Goal: Task Accomplishment & Management: Complete application form

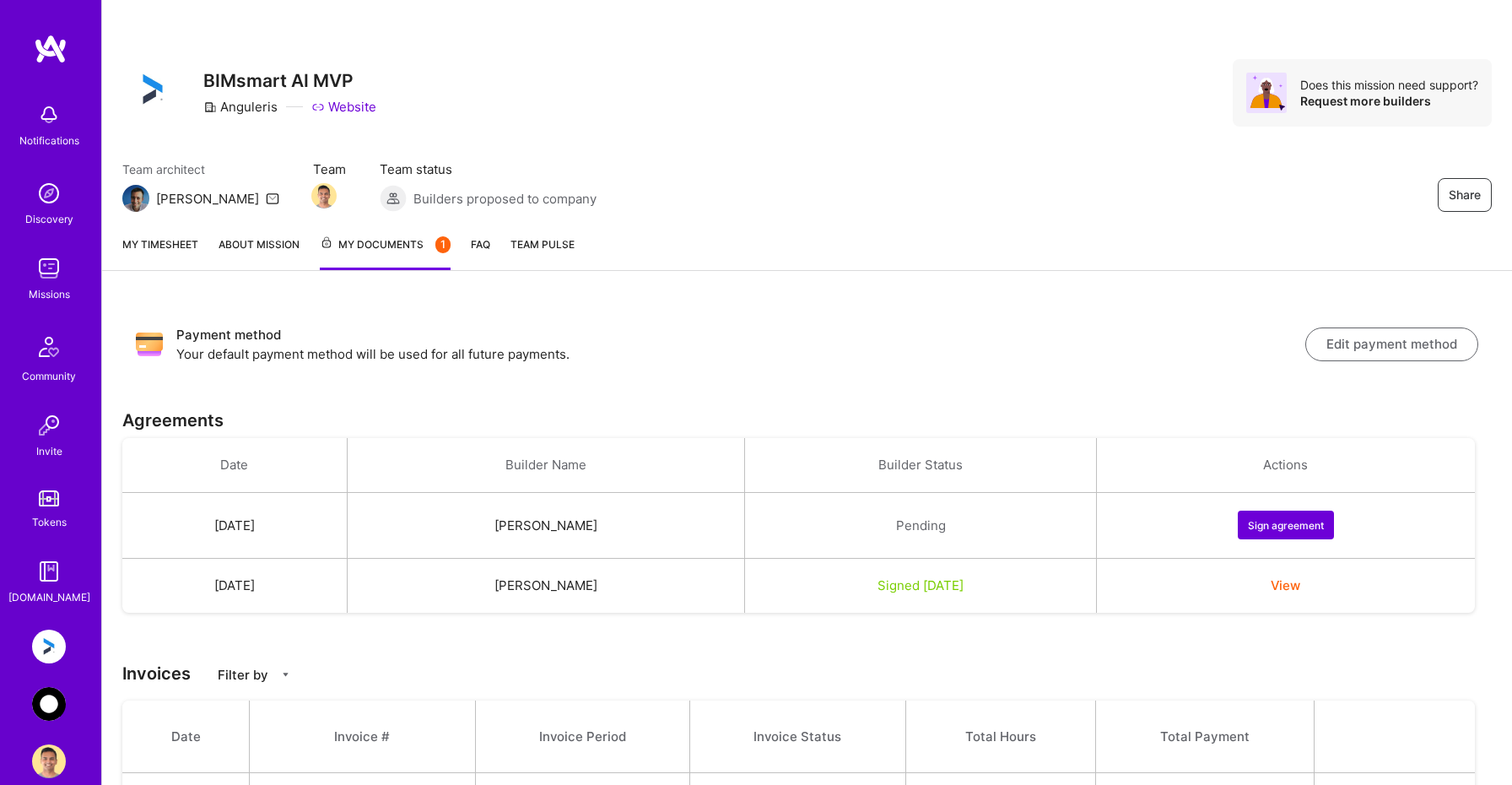
click at [1305, 525] on button "Sign agreement" at bounding box center [1286, 524] width 96 height 29
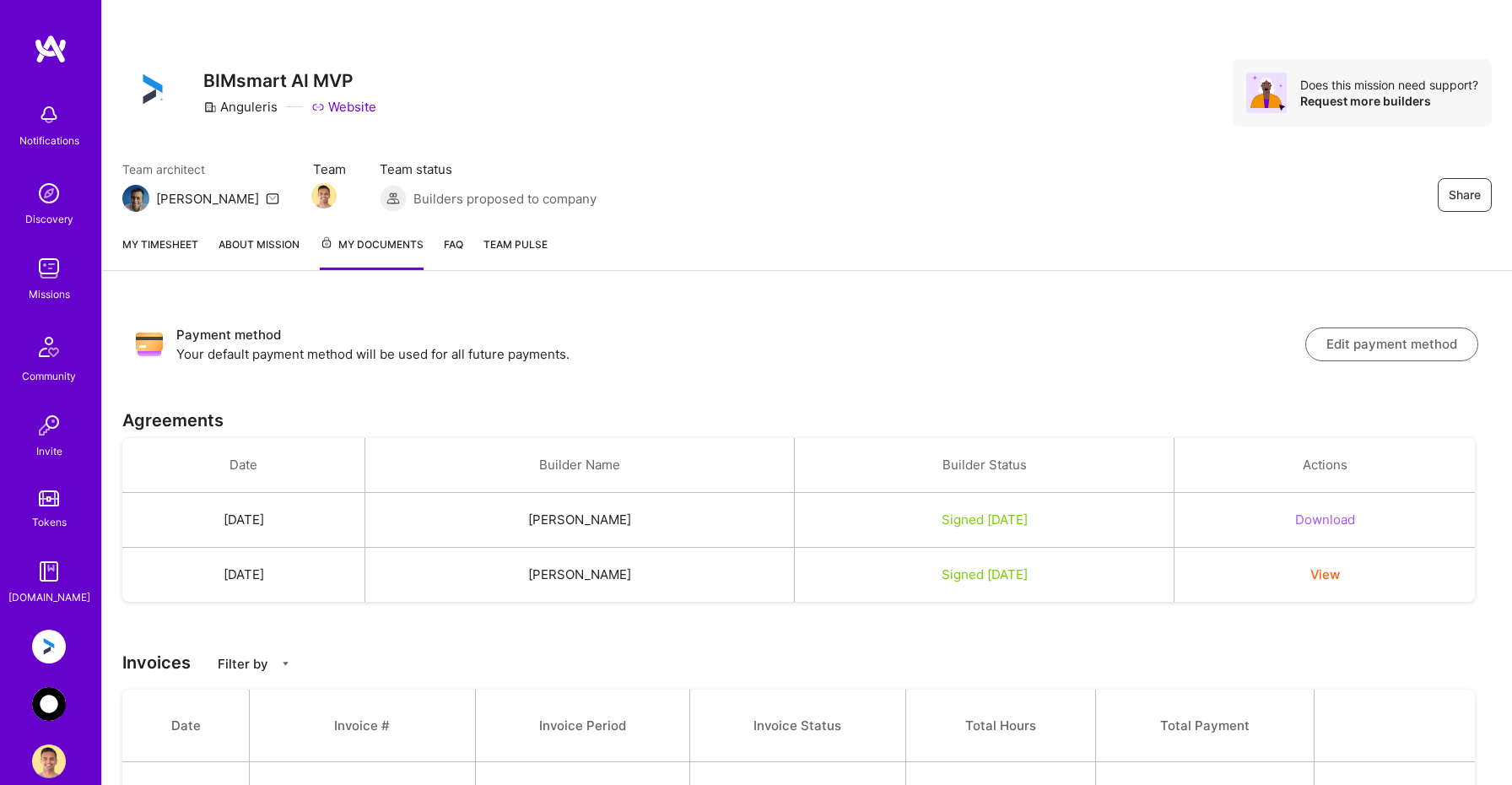
click at [1331, 521] on button "Download" at bounding box center [1326, 519] width 60 height 18
click at [1341, 578] on button "View" at bounding box center [1326, 574] width 30 height 18
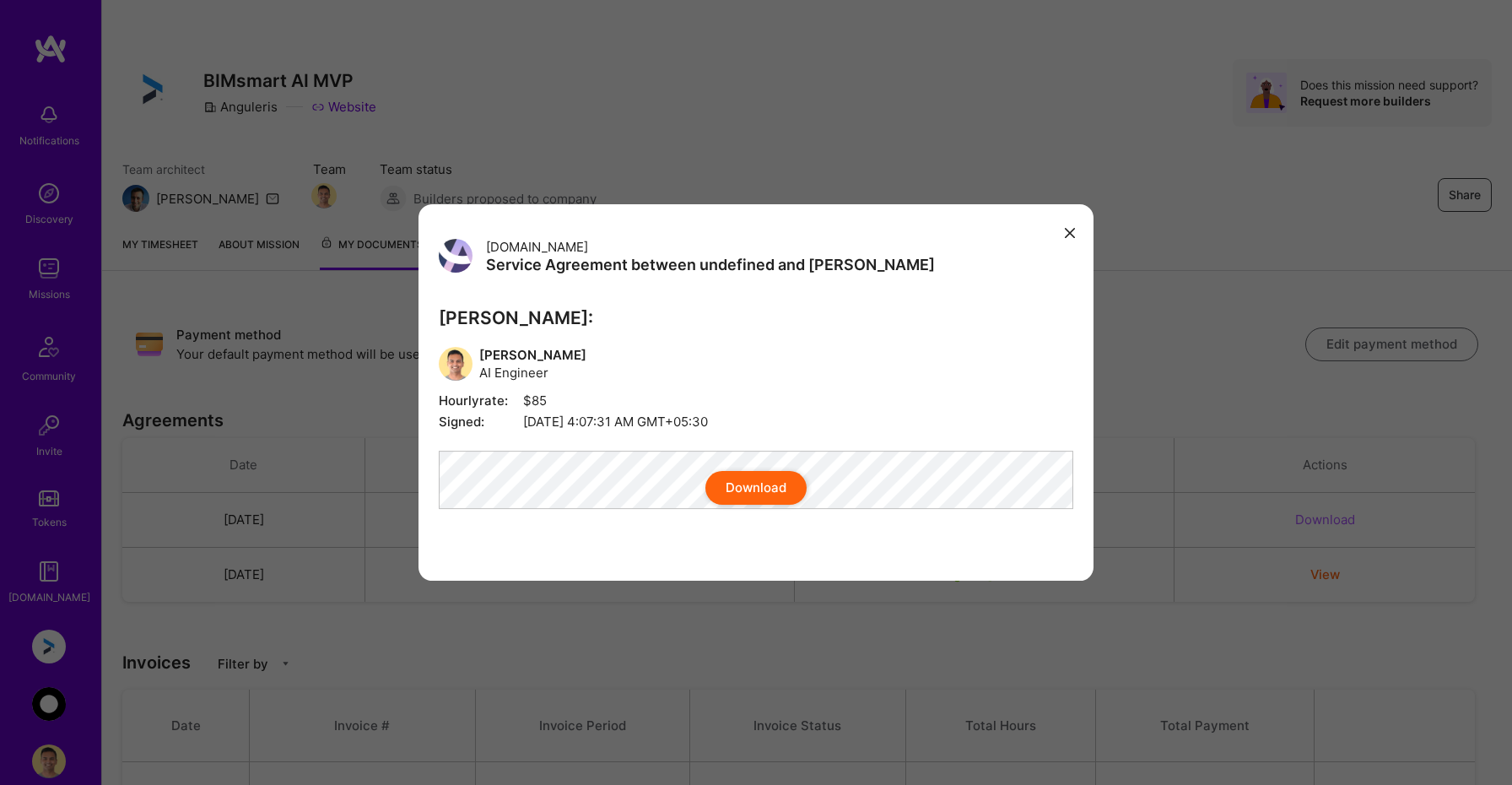
click at [749, 505] on button "Download" at bounding box center [756, 488] width 102 height 34
click at [34, 682] on div "A.Team Service Agreement between undefined and A.Teamer A.Teamer: Souvik Basu A…" at bounding box center [756, 392] width 1512 height 785
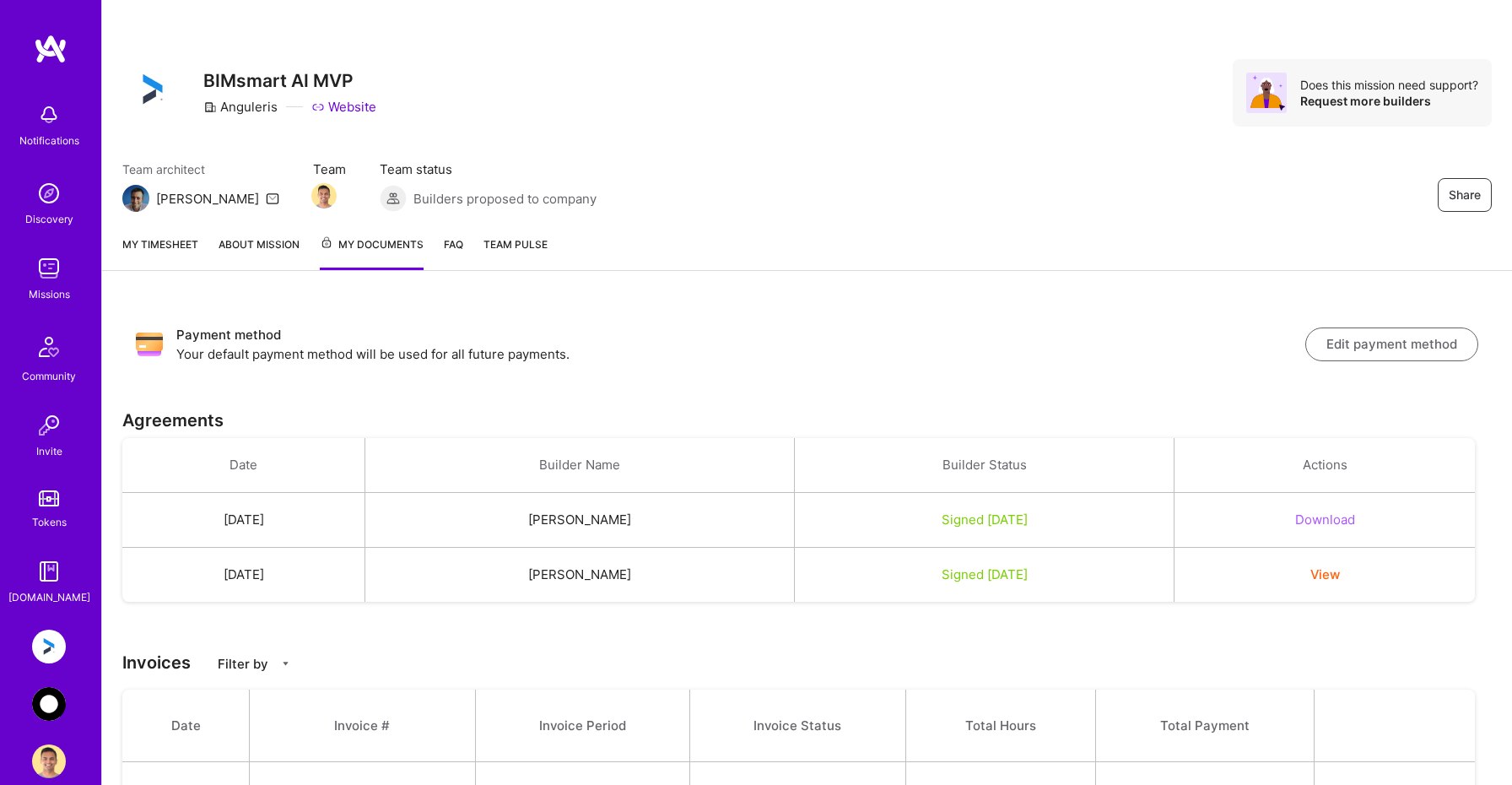
click at [49, 703] on img at bounding box center [48, 703] width 34 height 34
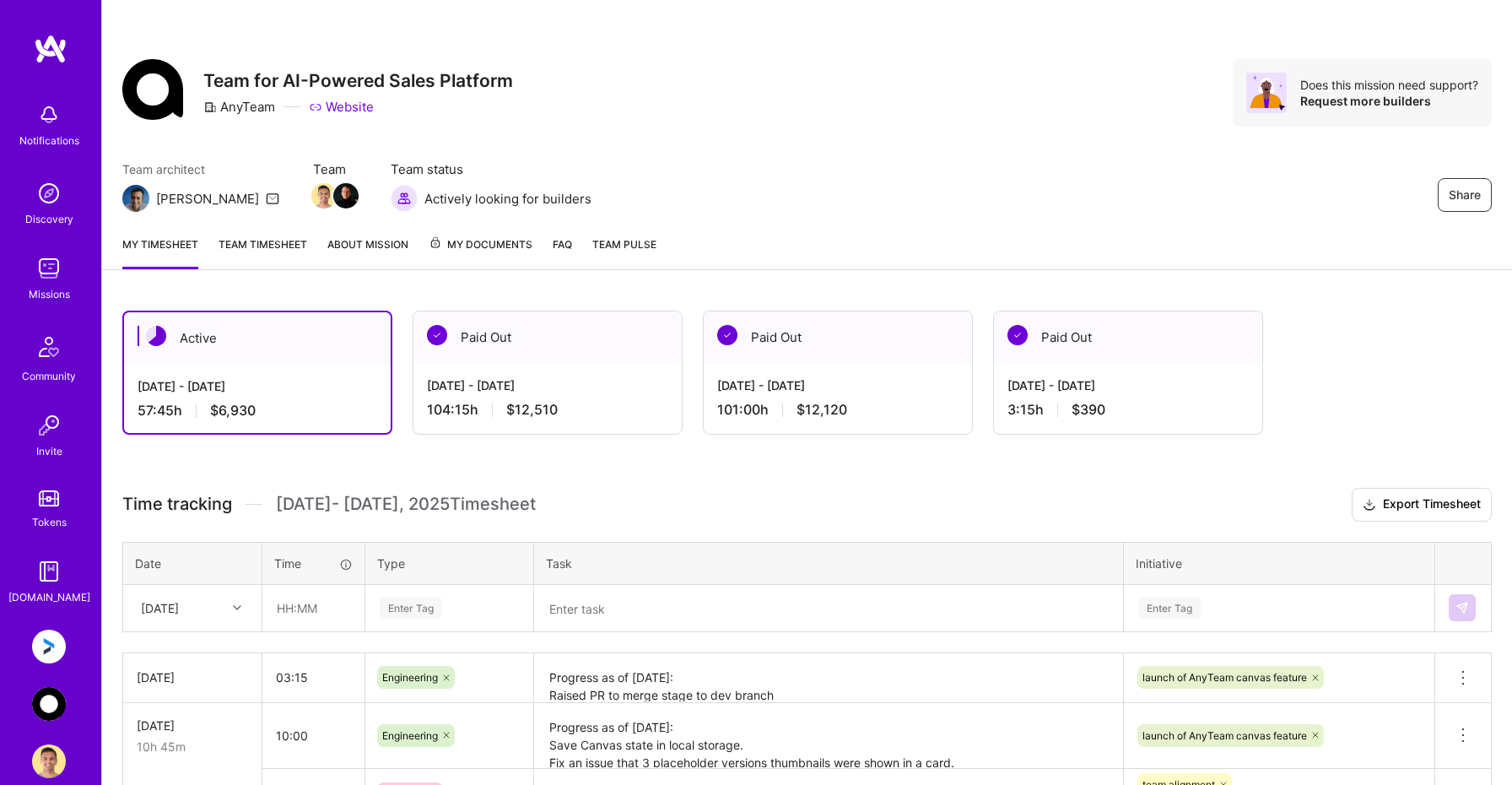
click at [489, 257] on link "My Documents" at bounding box center [480, 252] width 103 height 34
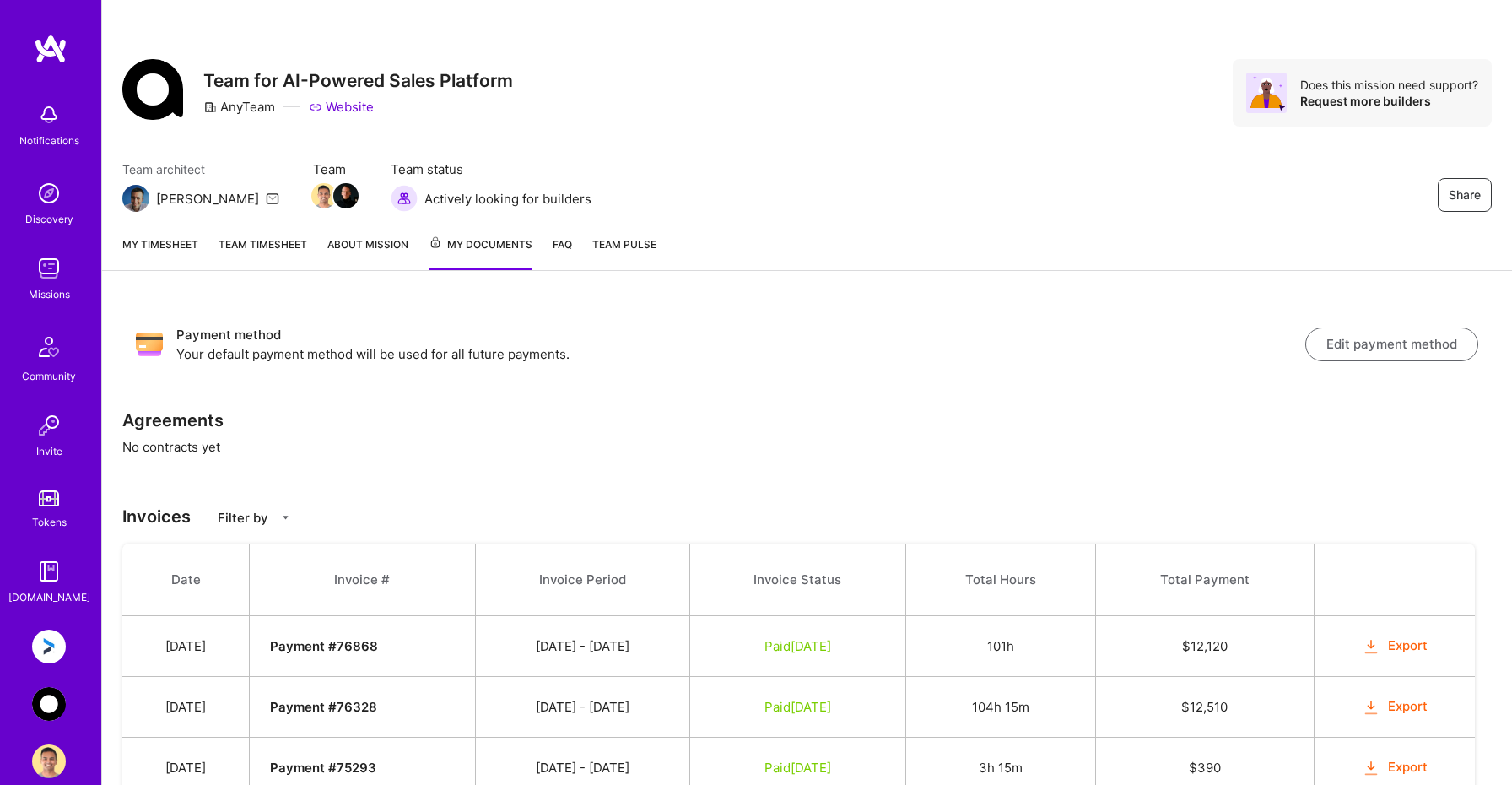
scroll to position [71, 0]
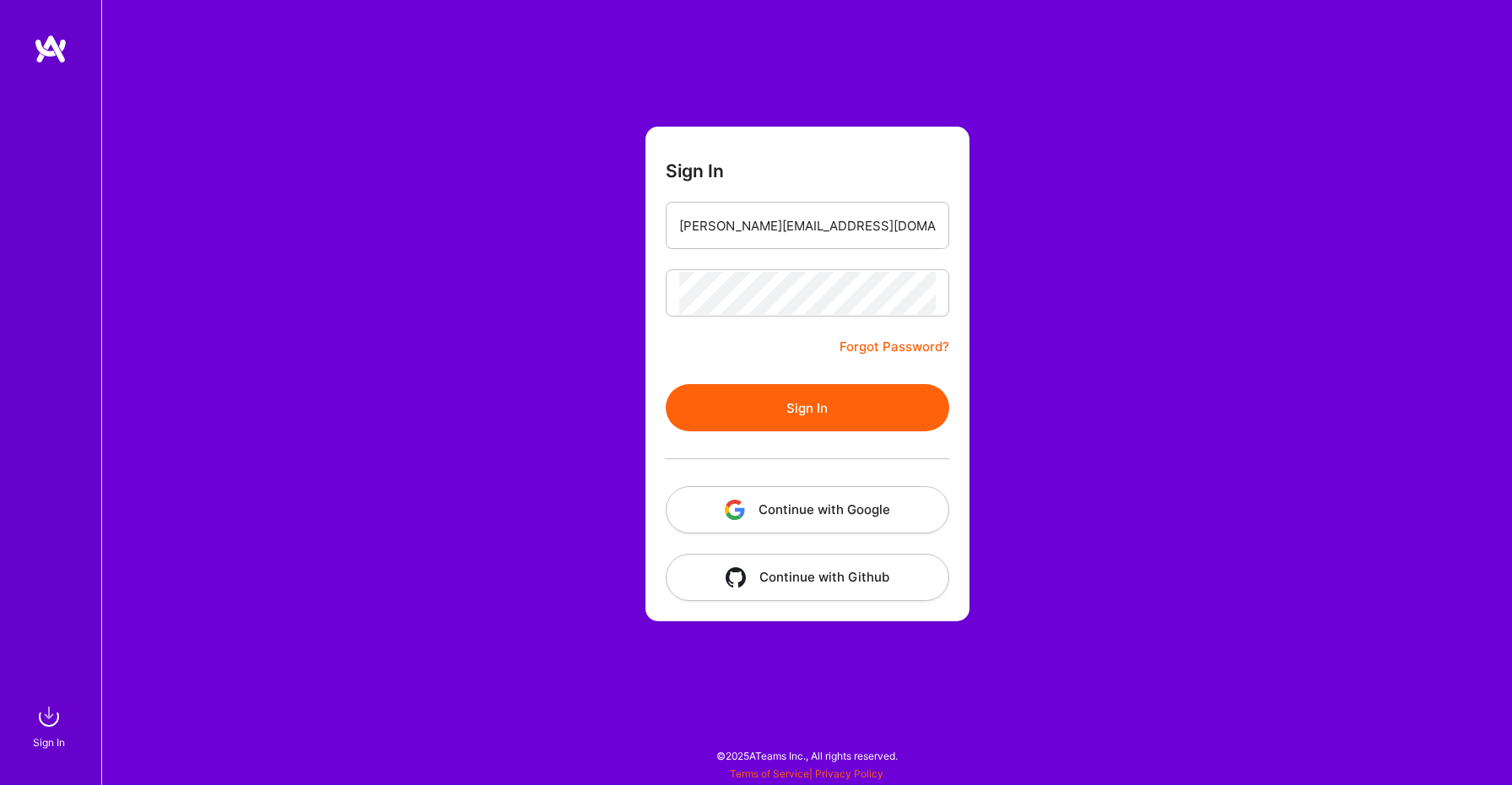
click at [874, 422] on button "Sign In" at bounding box center [808, 407] width 283 height 47
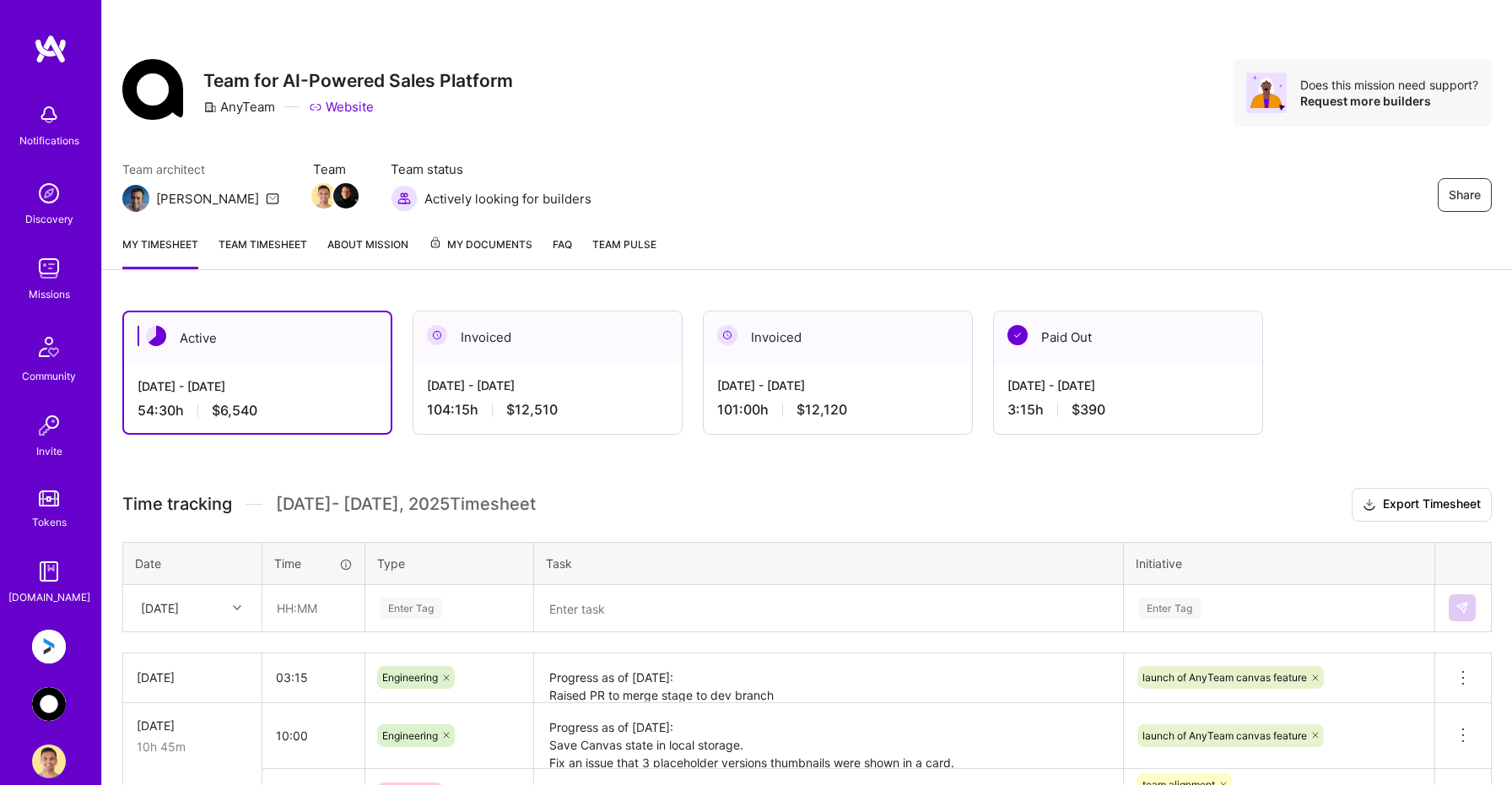
click at [176, 622] on div "Sat, Aug 30" at bounding box center [192, 608] width 137 height 45
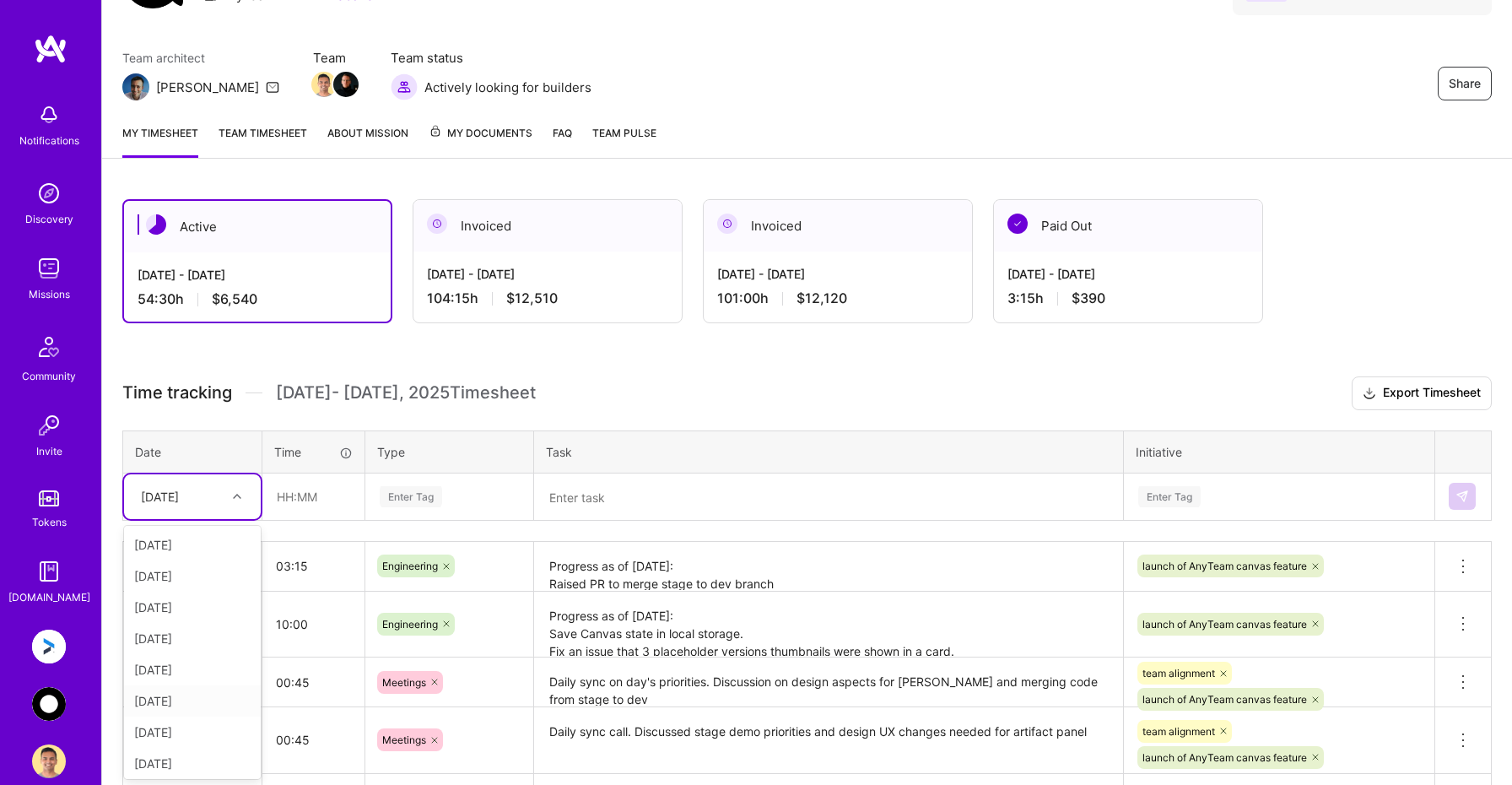
scroll to position [191, 0]
click at [172, 758] on div "Fri, Aug 29" at bounding box center [192, 760] width 137 height 32
click at [306, 495] on input "text" at bounding box center [314, 496] width 101 height 45
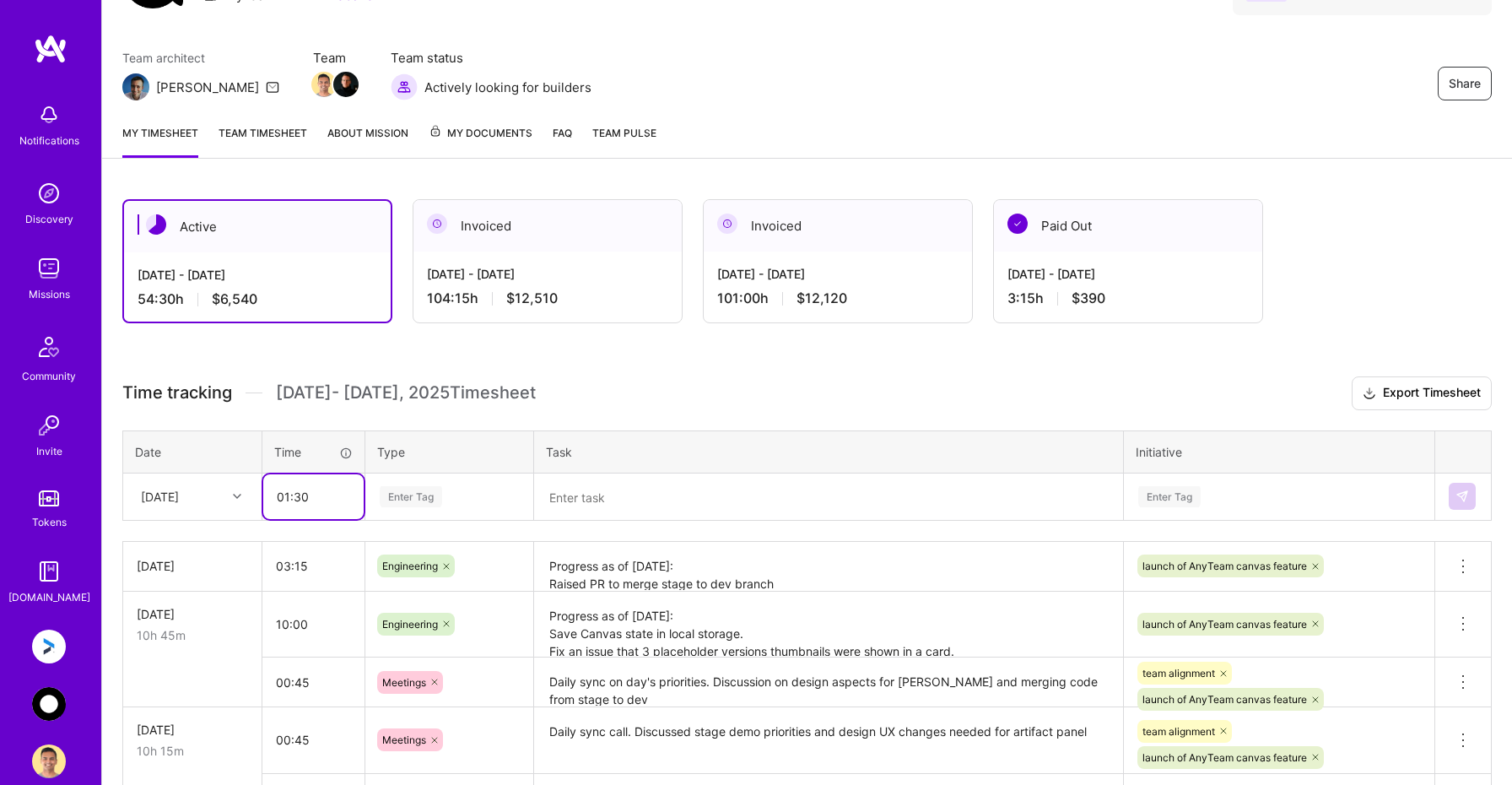
type input "01:30"
click at [416, 497] on div "Enter Tag" at bounding box center [411, 496] width 62 height 26
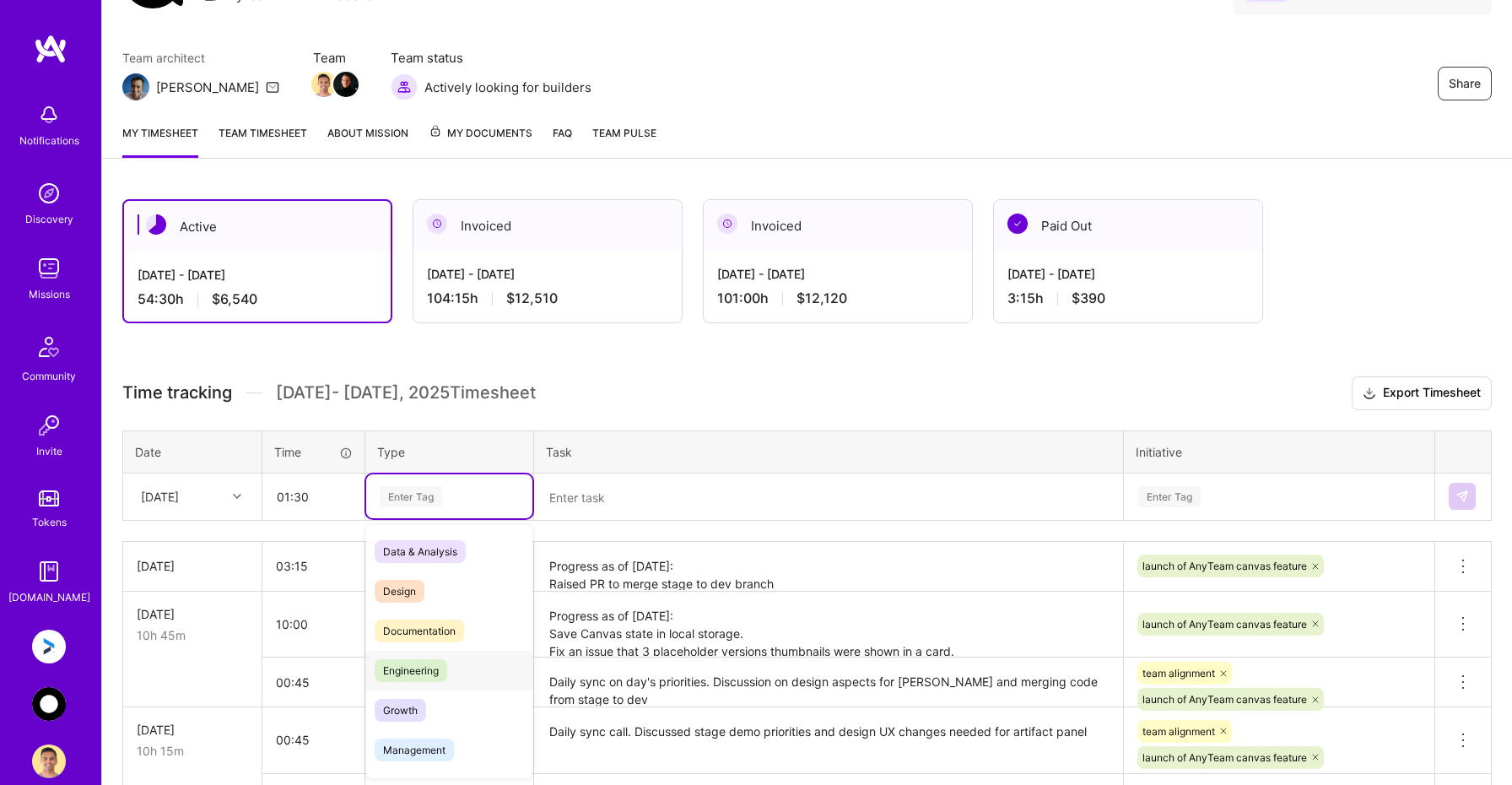
click at [406, 668] on span "Engineering" at bounding box center [411, 670] width 73 height 22
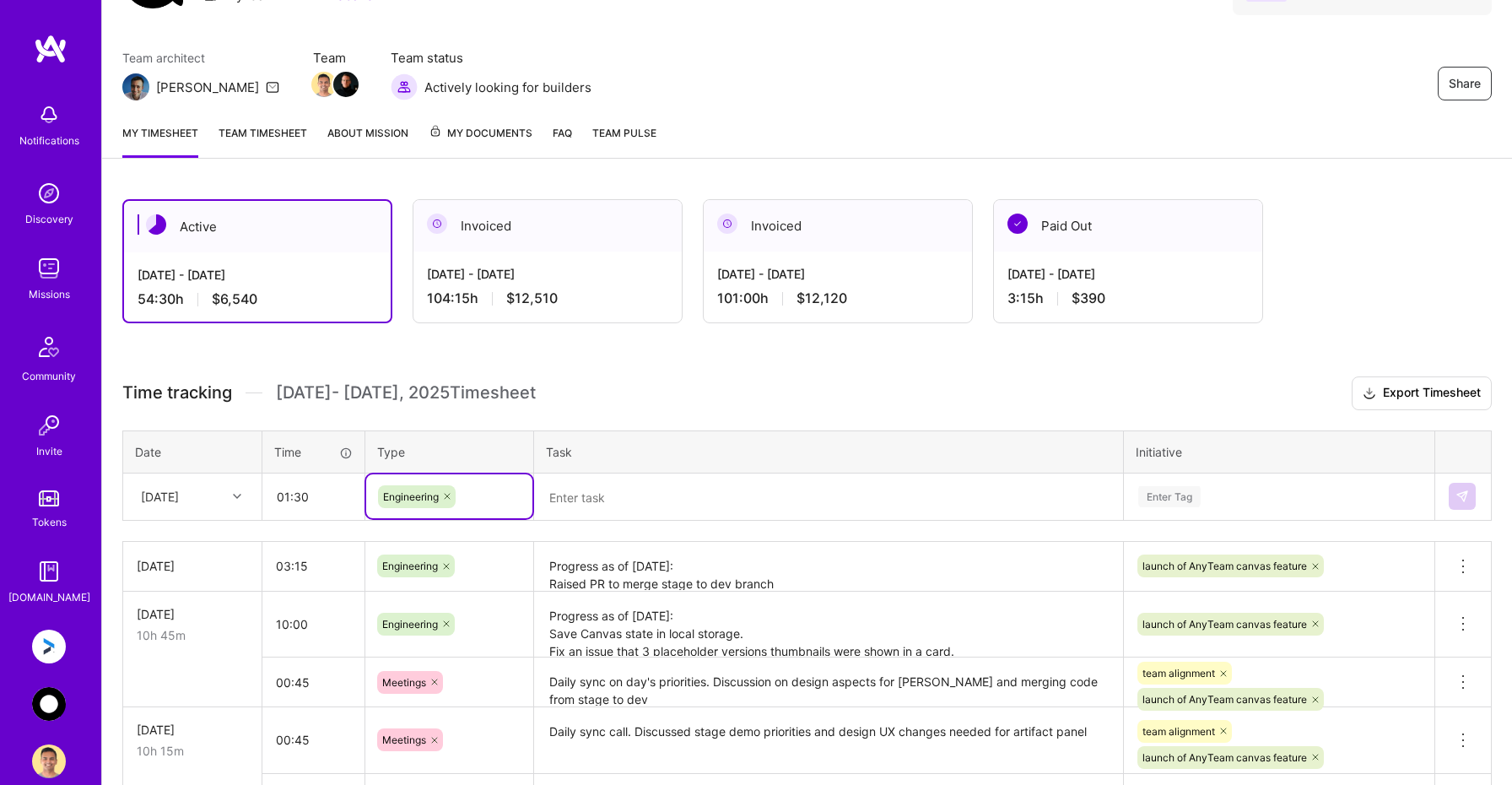
click at [603, 503] on textarea at bounding box center [828, 496] width 586 height 44
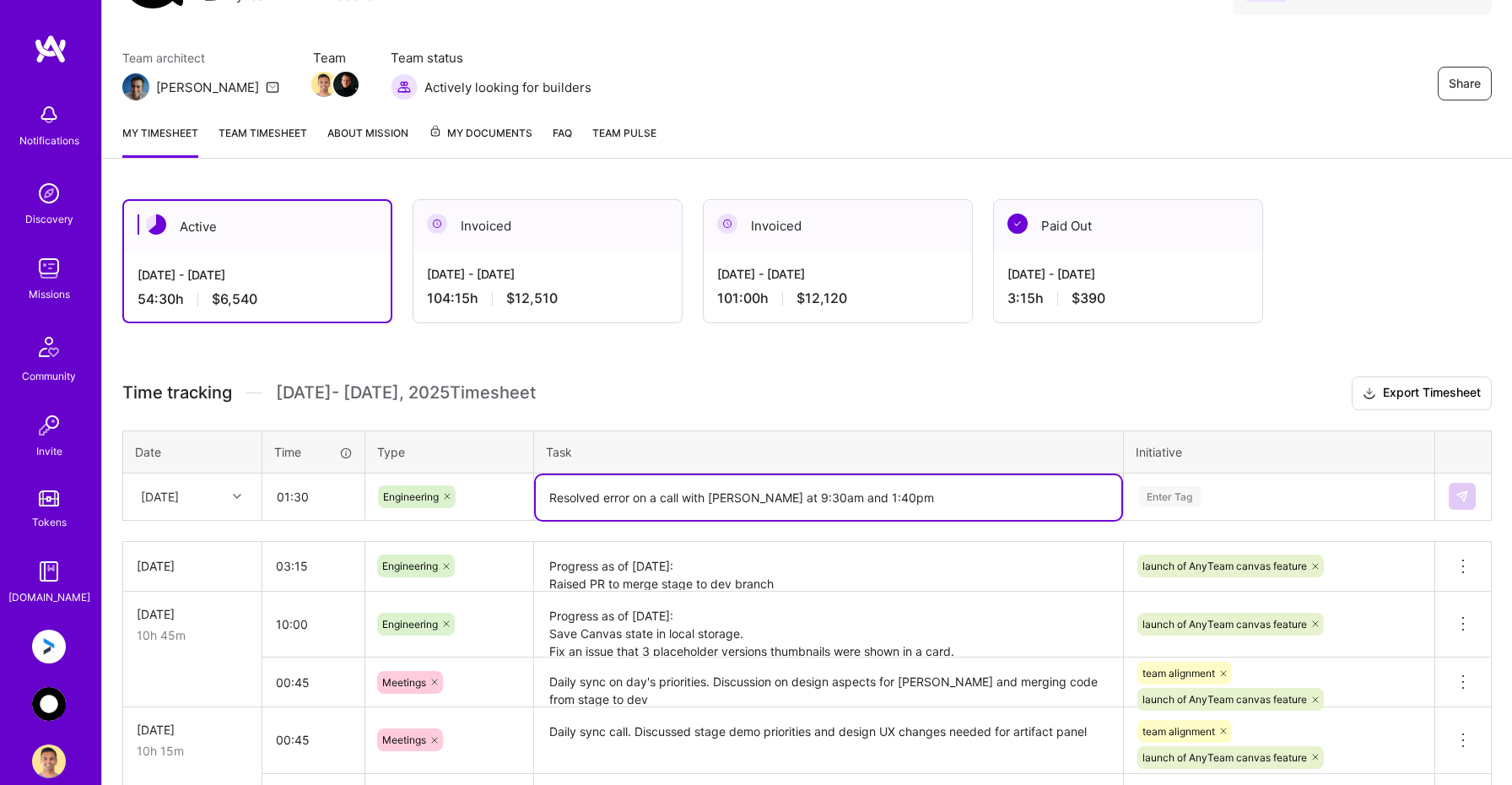
click at [600, 496] on textarea "Resolved error on a call with Chris at 9:30am and 1:40pm" at bounding box center [828, 497] width 586 height 45
click at [446, 496] on icon at bounding box center [447, 495] width 10 height 10
type textarea "Resolved build errors and application runtime issues on a call with Chris at 9:…"
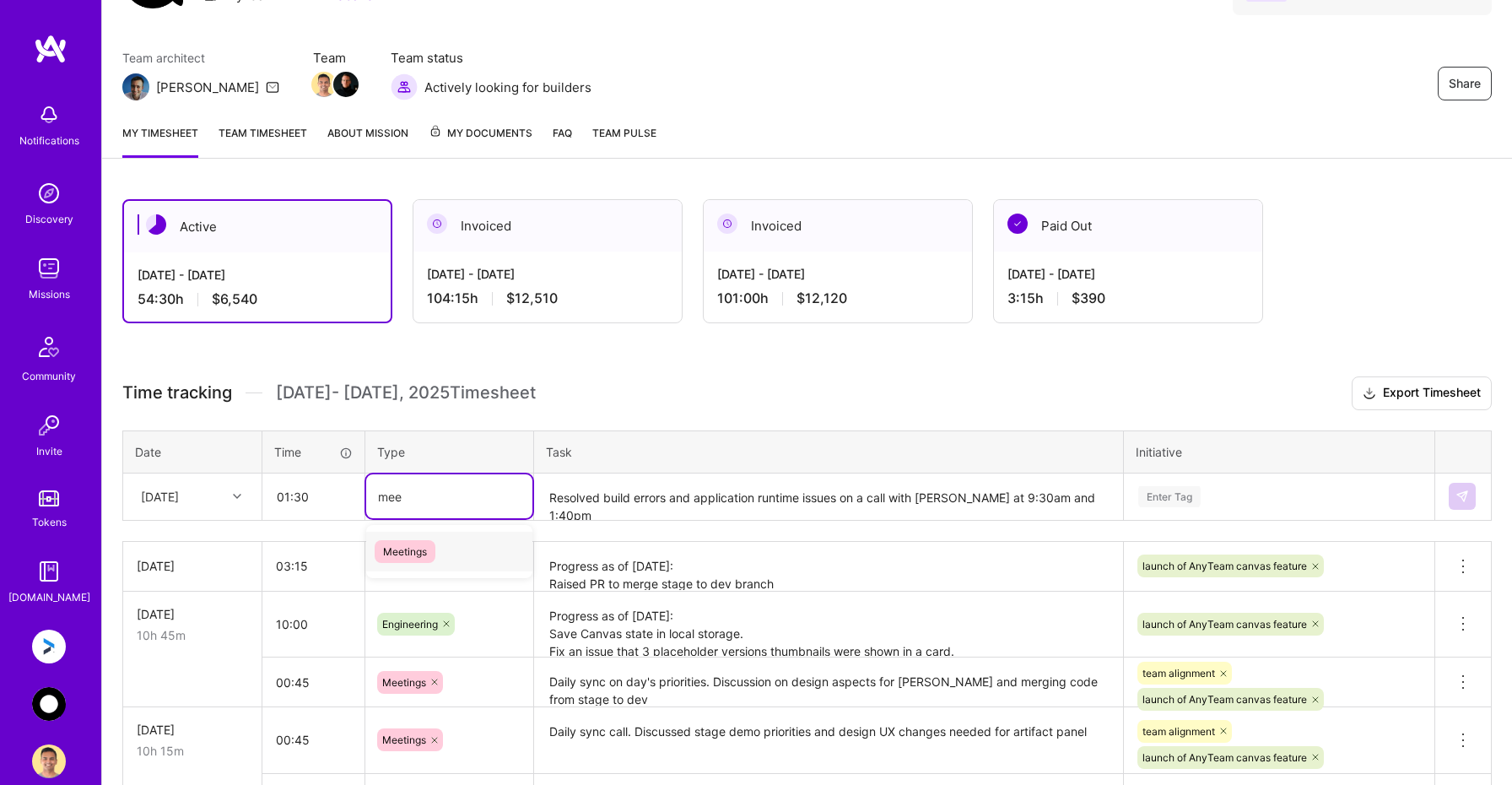
type input "meet"
click at [410, 551] on span "Meetings" at bounding box center [404, 551] width 61 height 22
click at [1170, 489] on div "Enter Tag" at bounding box center [1169, 496] width 62 height 26
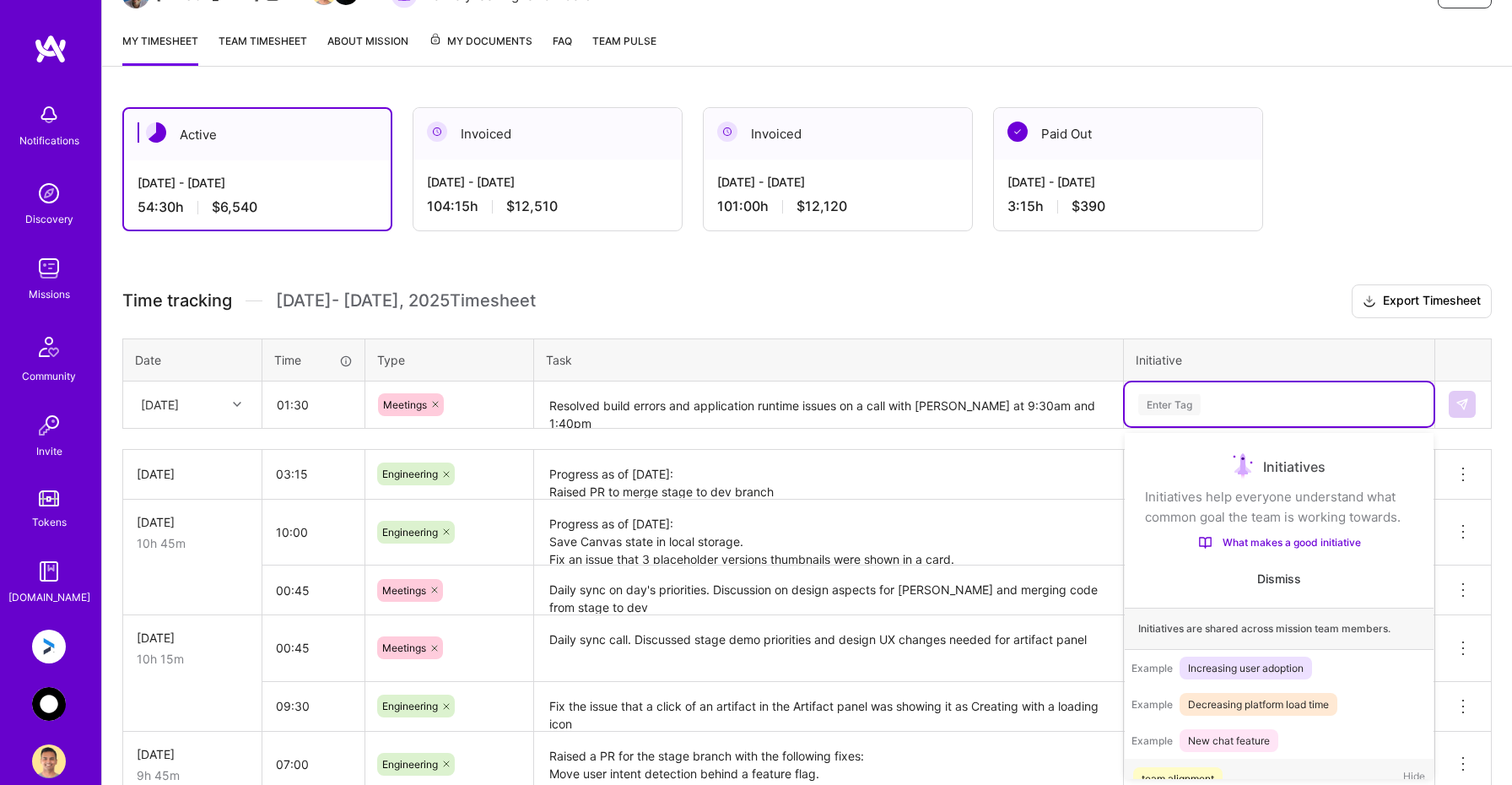
scroll to position [28, 0]
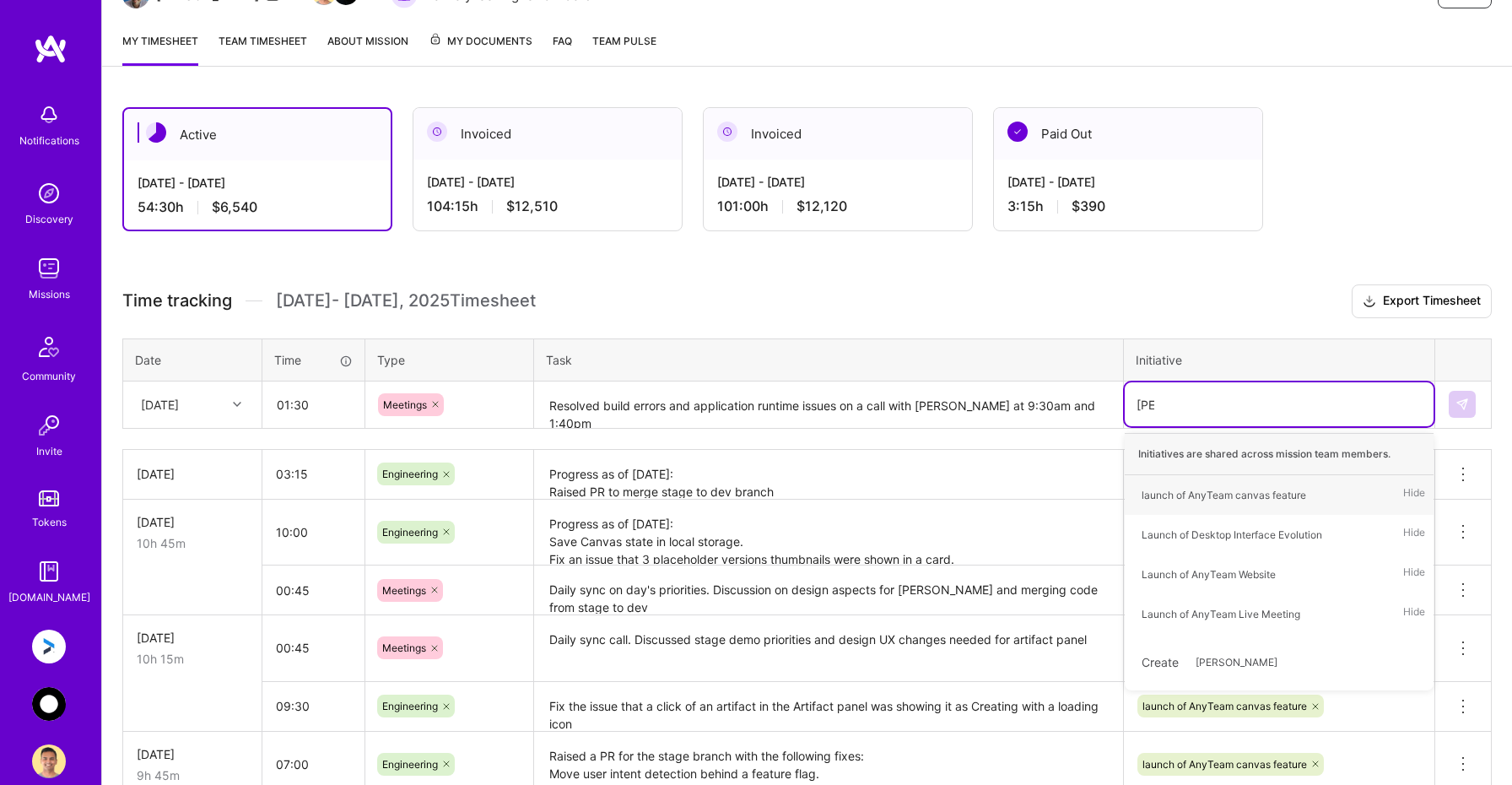
type input "laun"
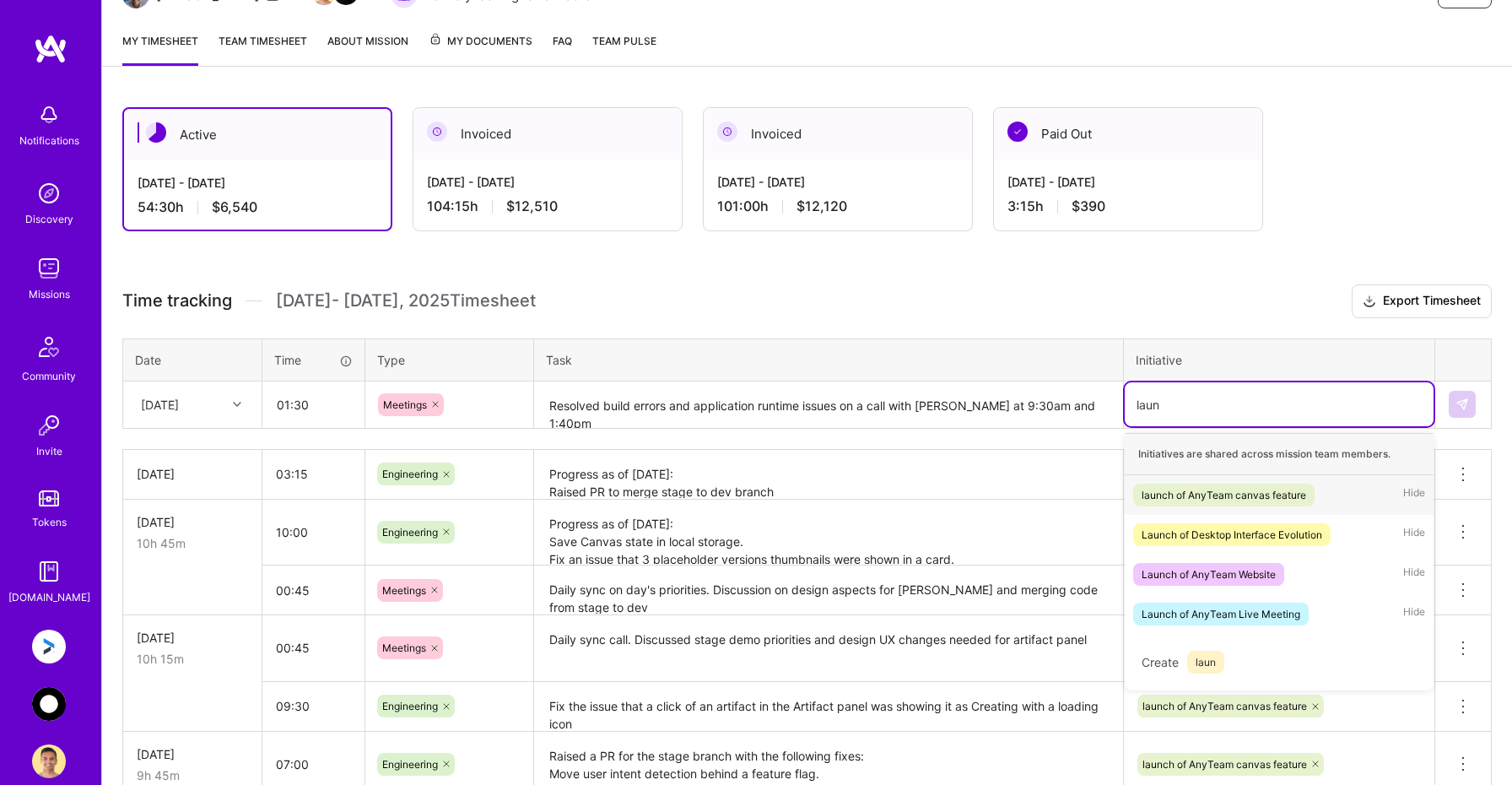
click at [1178, 494] on div "launch of AnyTeam canvas feature" at bounding box center [1224, 494] width 165 height 18
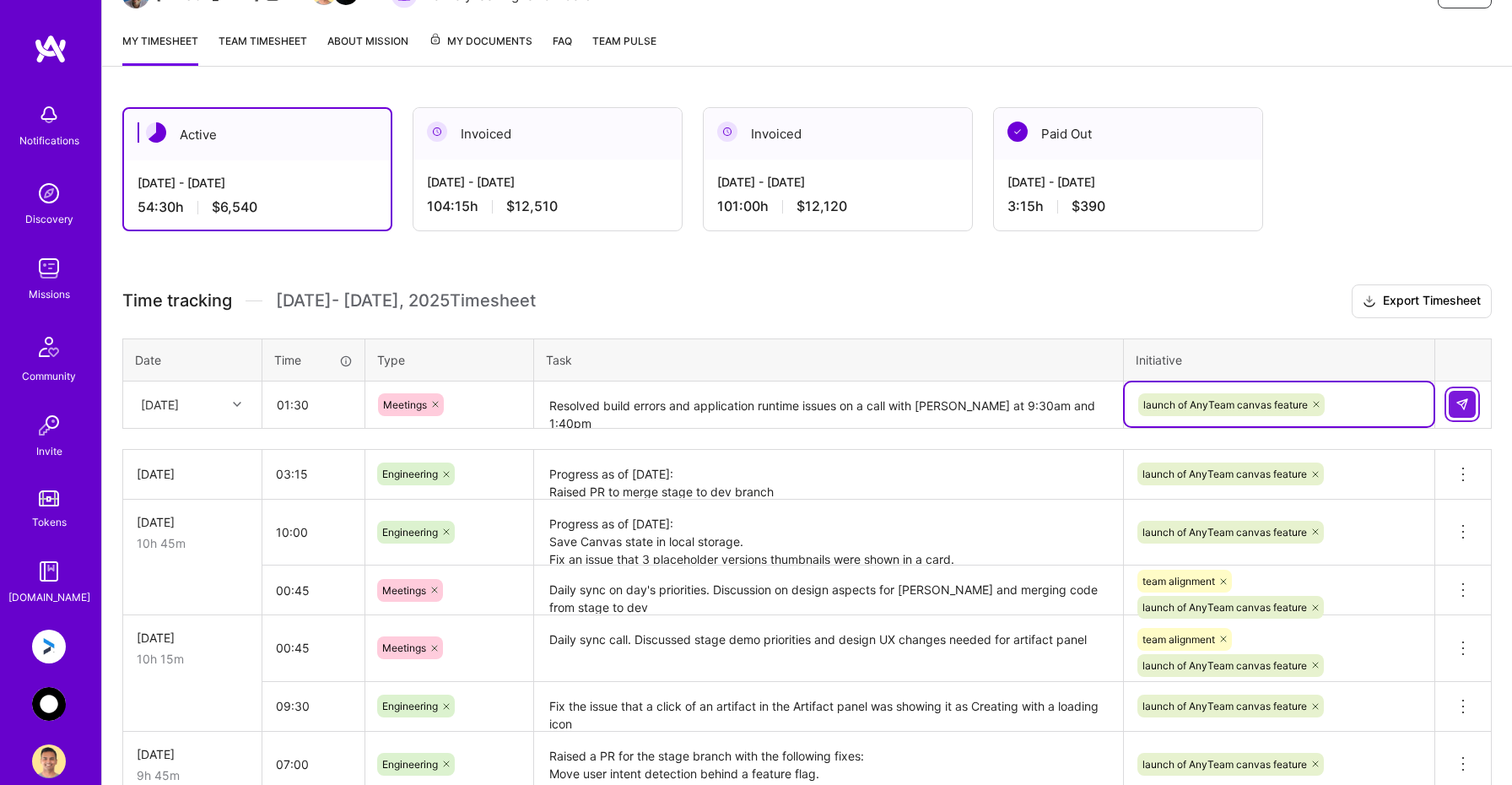
click at [1461, 405] on img at bounding box center [1463, 404] width 13 height 13
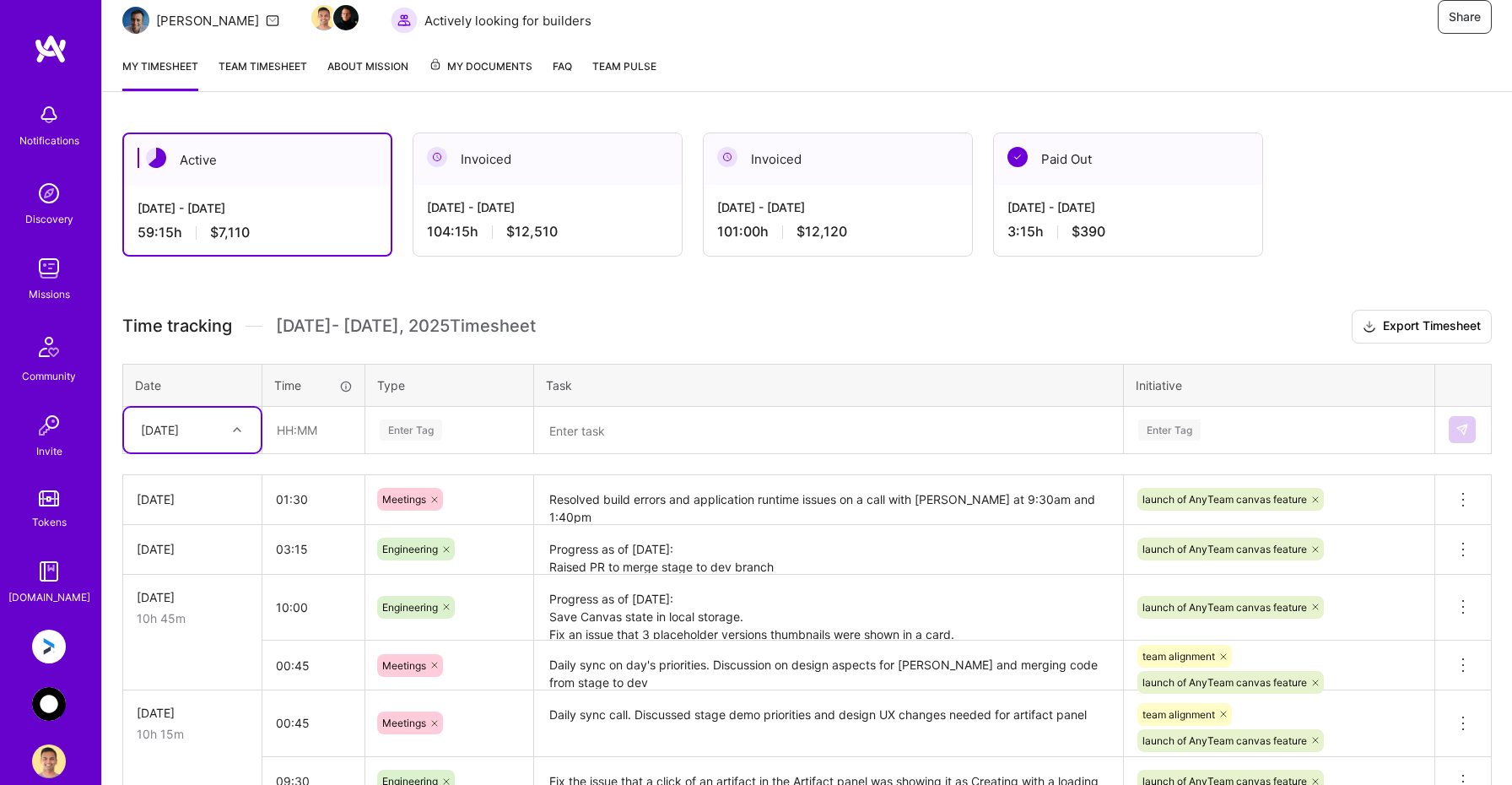
scroll to position [0, 0]
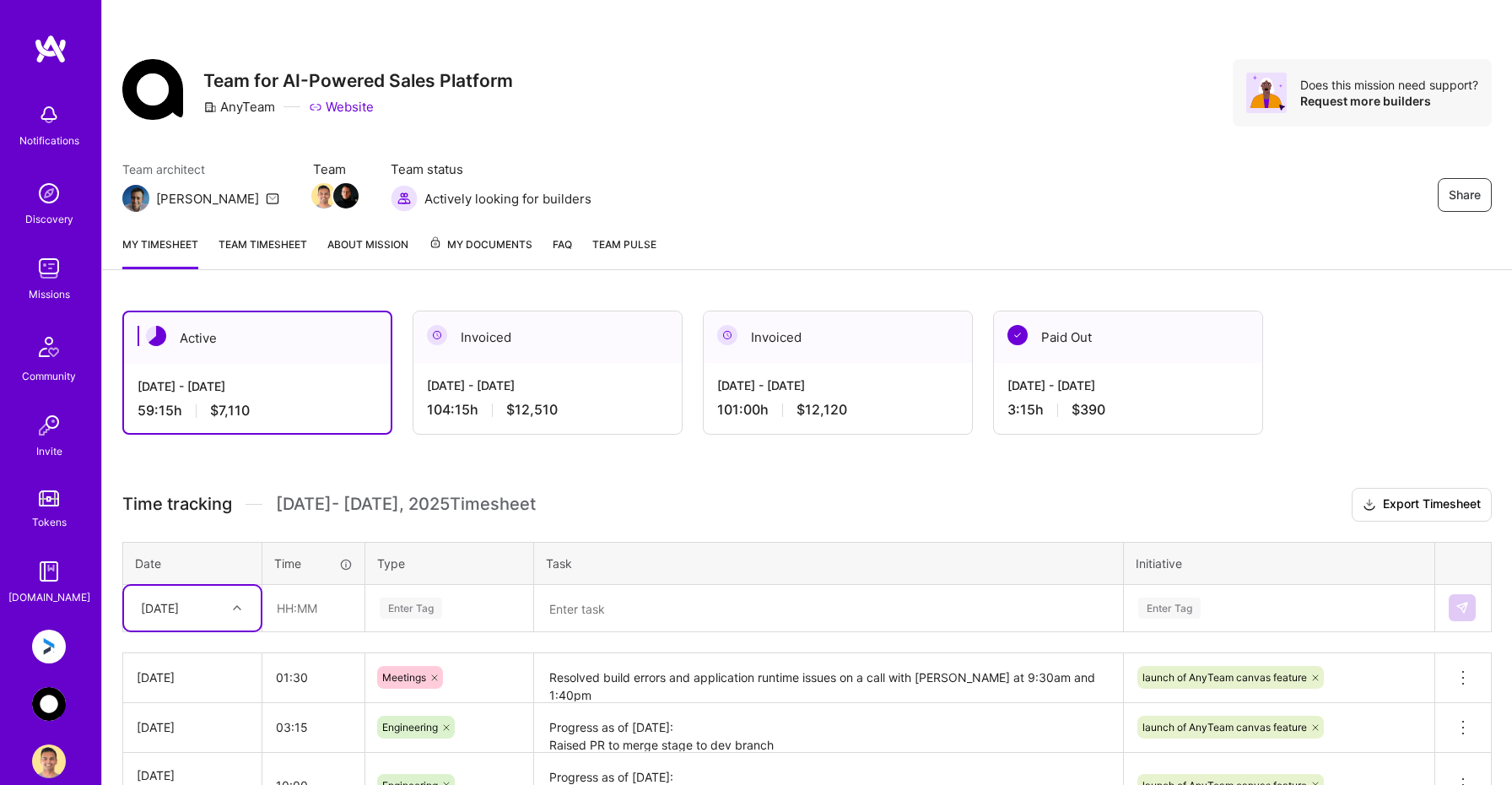
click at [50, 650] on img at bounding box center [48, 646] width 34 height 34
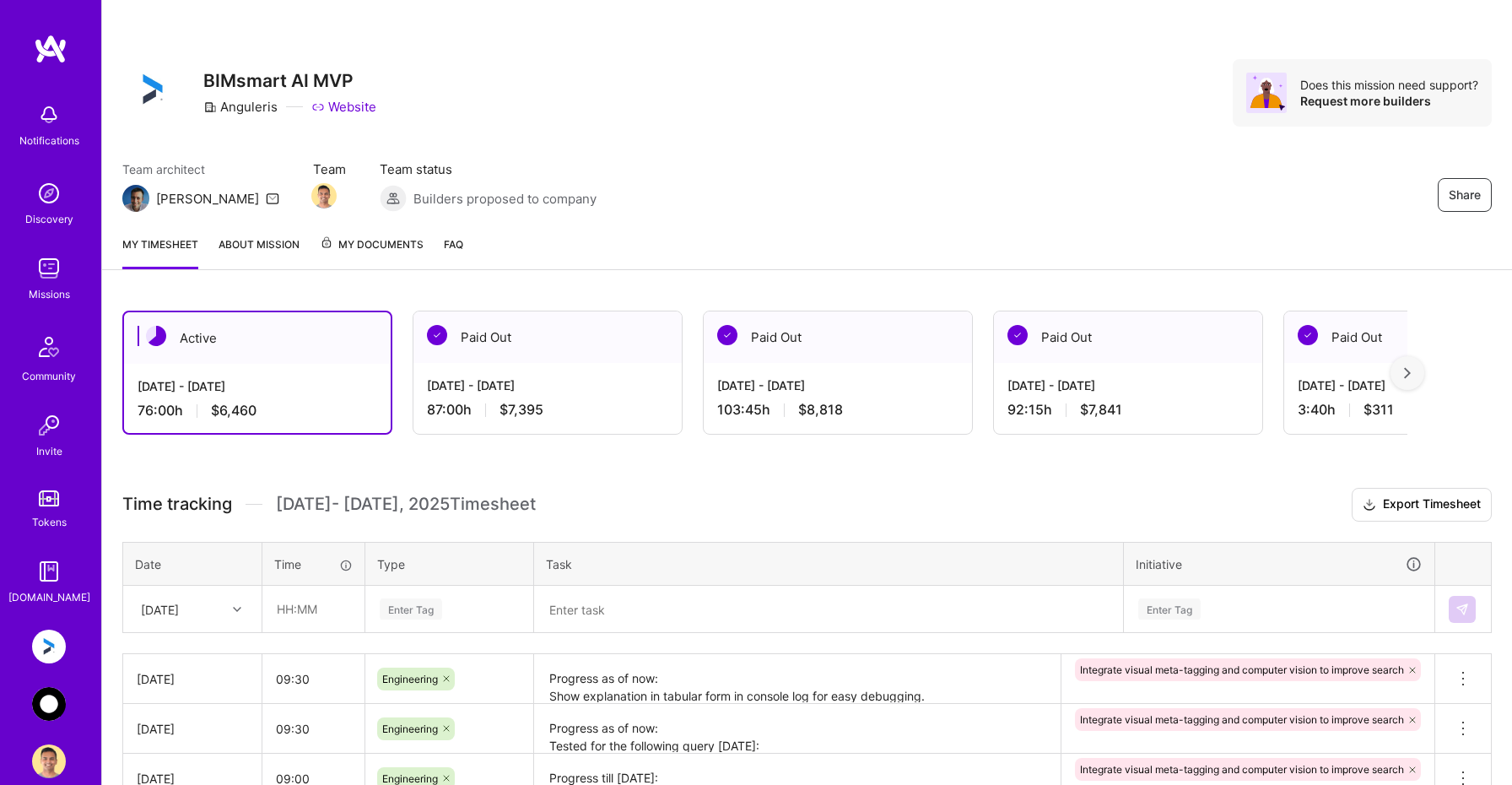
click at [211, 610] on div "Sat, Aug 30" at bounding box center [192, 609] width 137 height 45
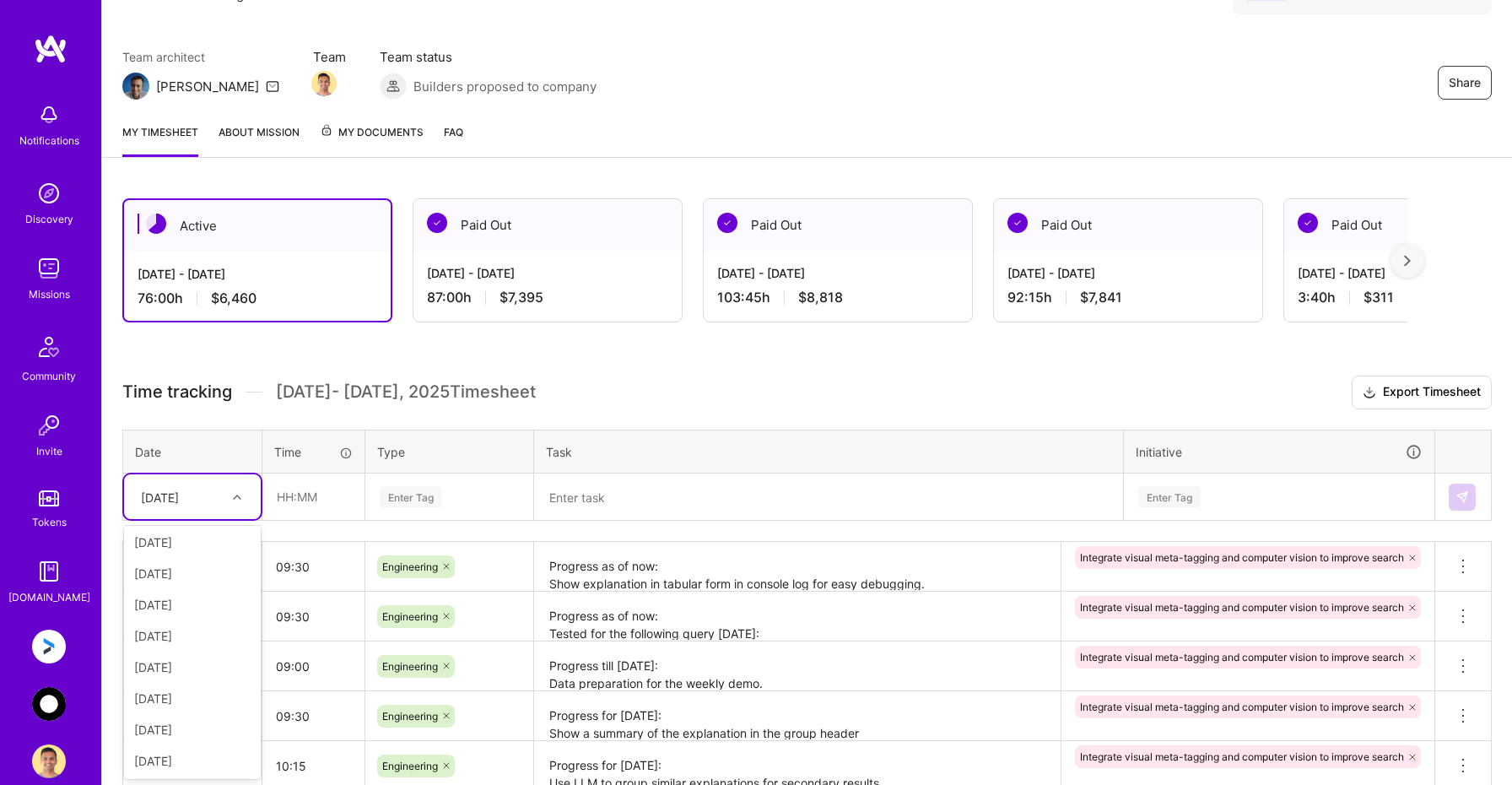
scroll to position [191, 0]
click at [164, 758] on div "Fri, Aug 29" at bounding box center [192, 760] width 137 height 32
click at [327, 489] on input "text" at bounding box center [314, 496] width 101 height 45
type input "09:00"
click at [482, 495] on div "Enter Tag" at bounding box center [449, 496] width 143 height 21
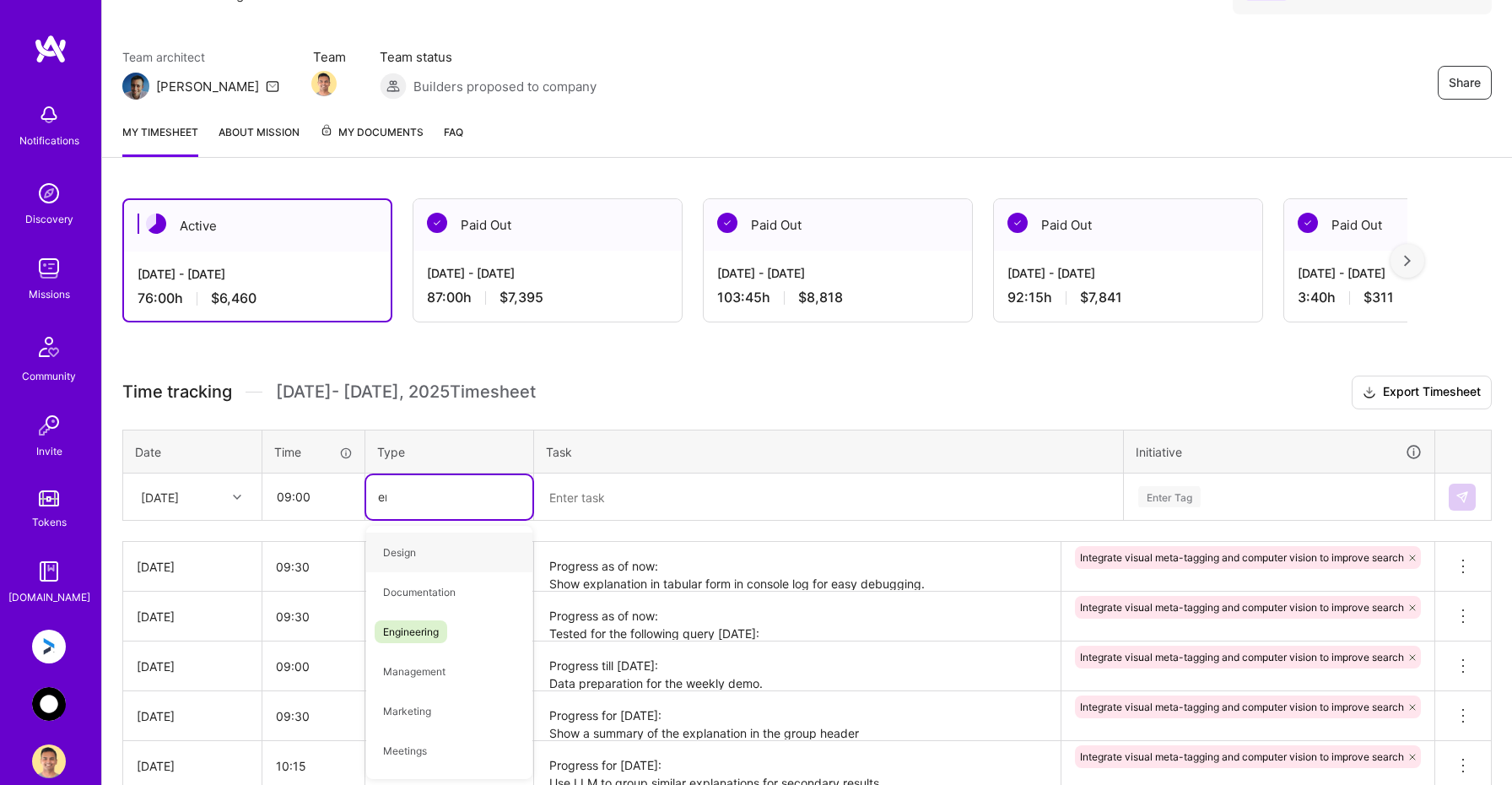
type input "eng"
click at [443, 548] on span "Engineering" at bounding box center [411, 552] width 73 height 22
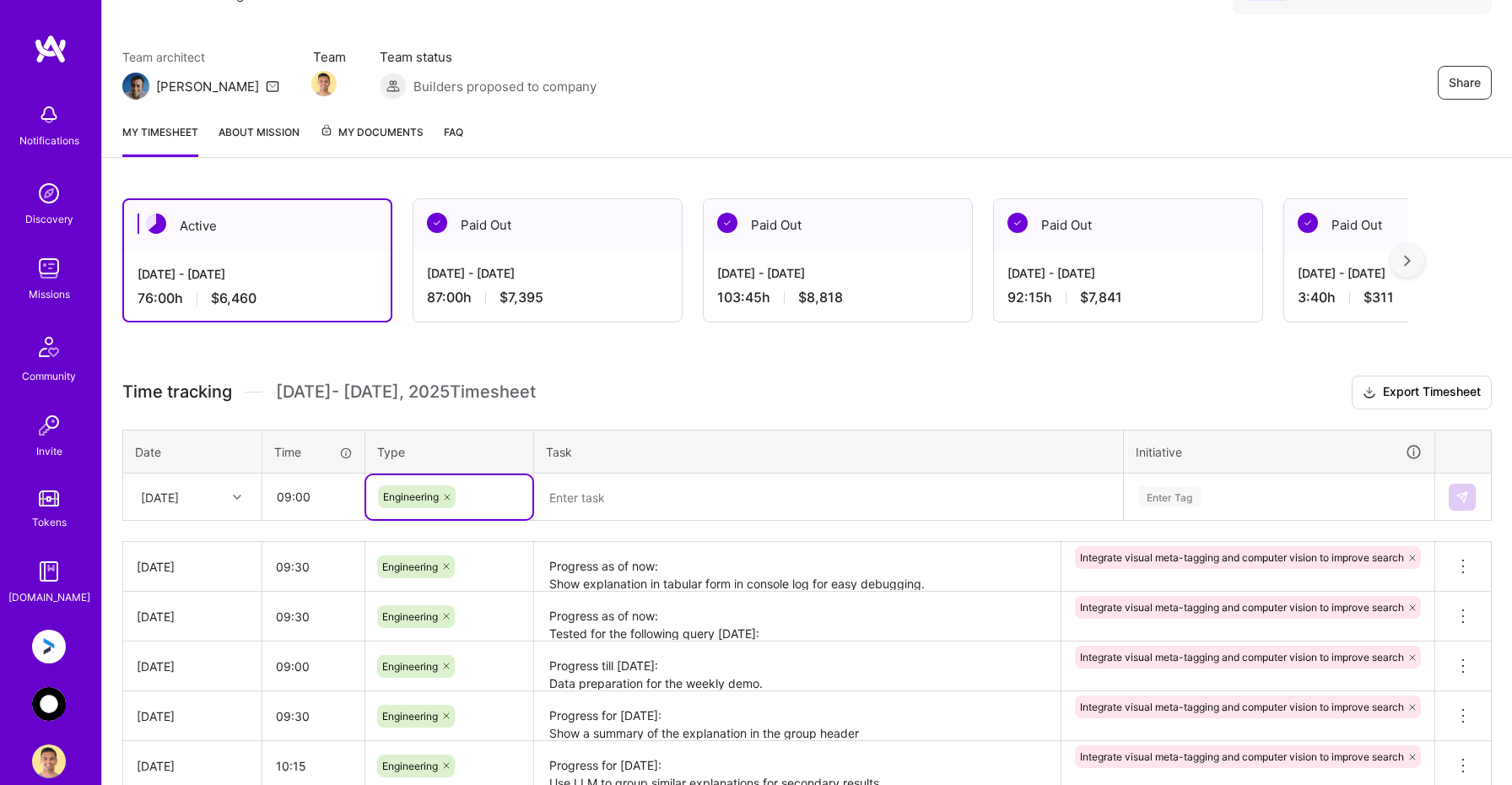
click at [574, 490] on textarea at bounding box center [828, 496] width 586 height 44
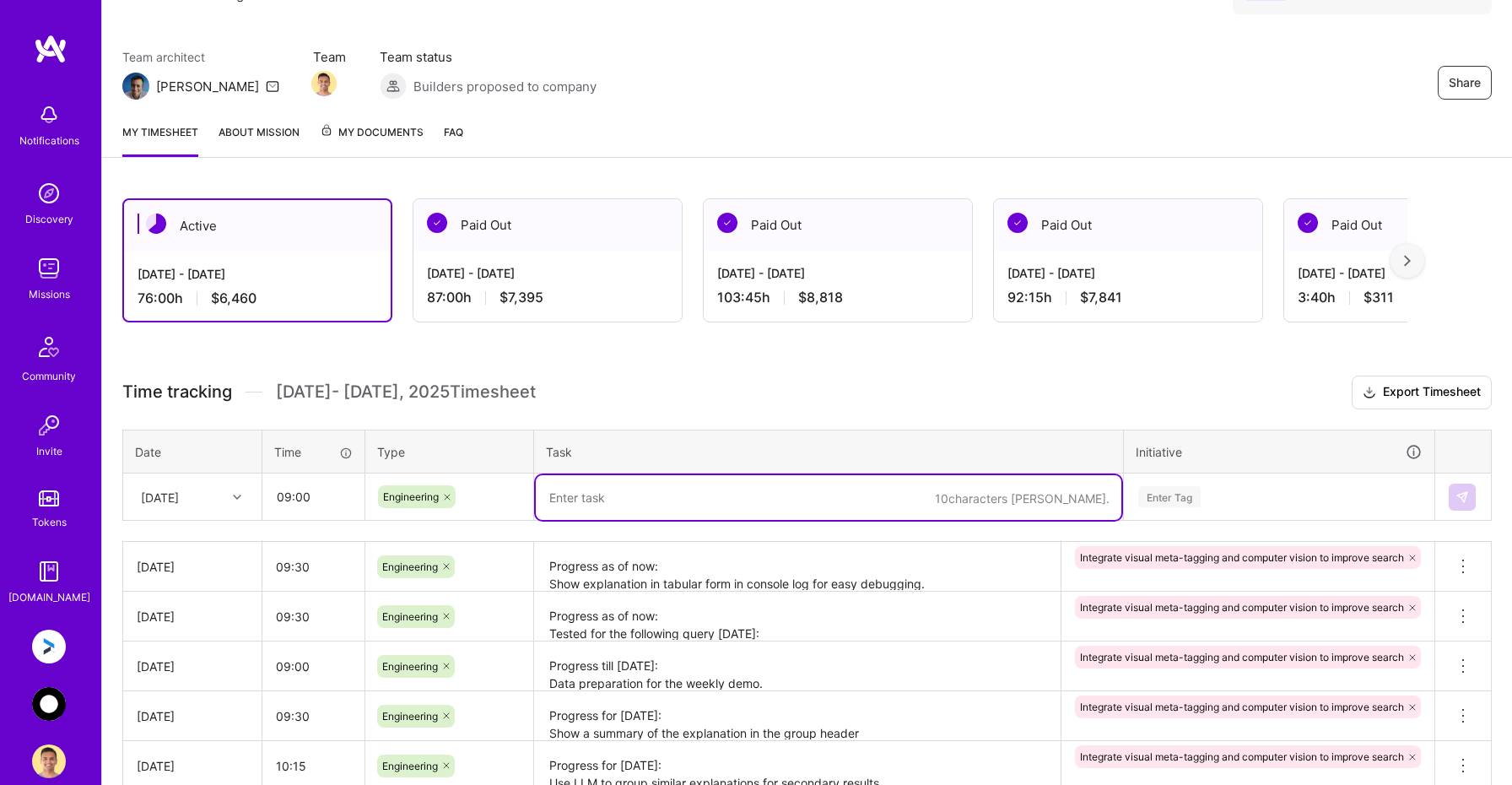
paste textarea "Progress as of now: Tested for the following queries: oval table: finished unha…"
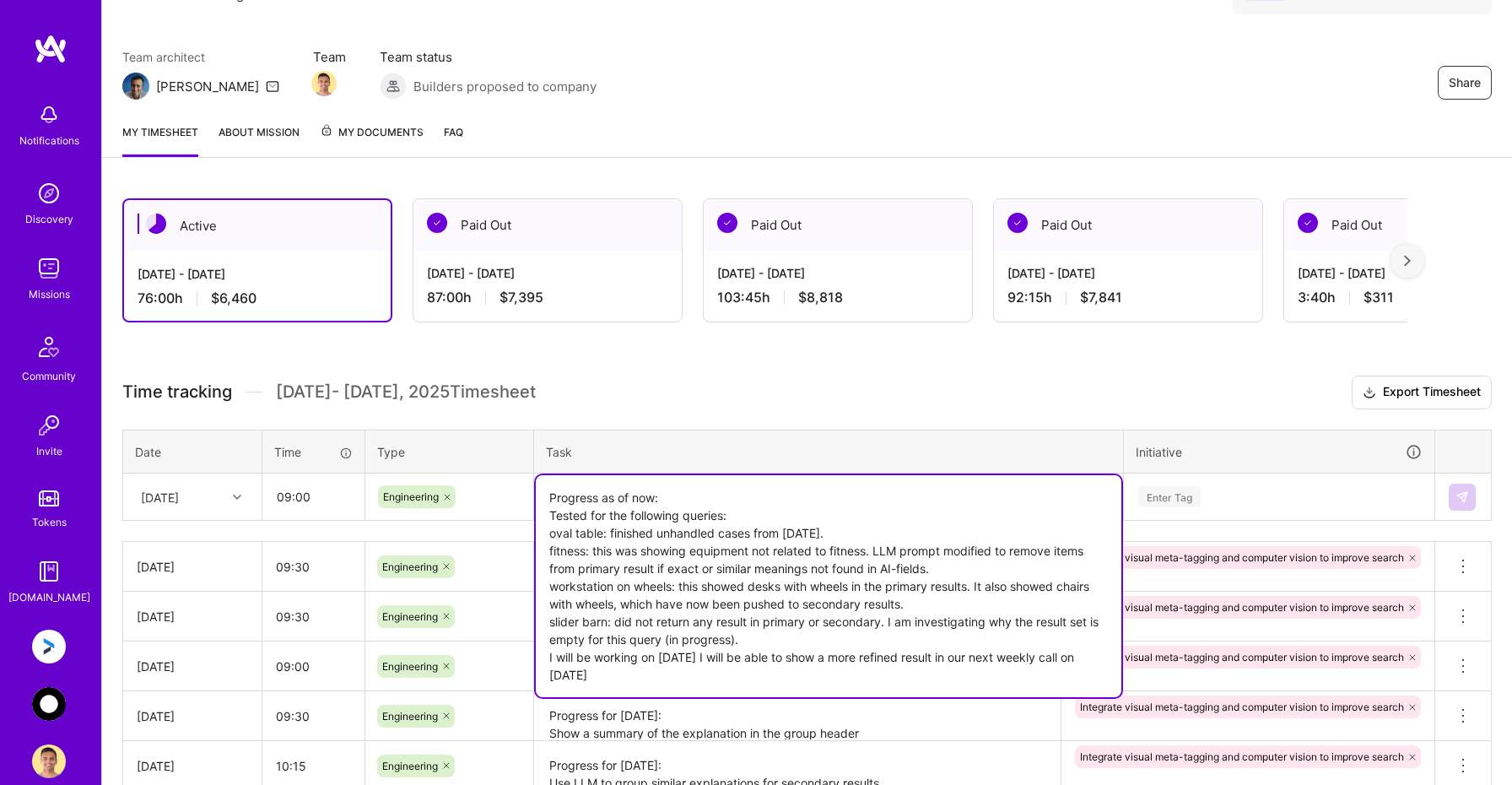
type textarea "Progress as of now: Tested for the following queries: oval table: finished unha…"
click at [1183, 504] on div "Time tracking Aug 16 - Aug 31 , 2025 Timesheet Export Timesheet Date Time Type …" at bounding box center [807, 738] width 1369 height 726
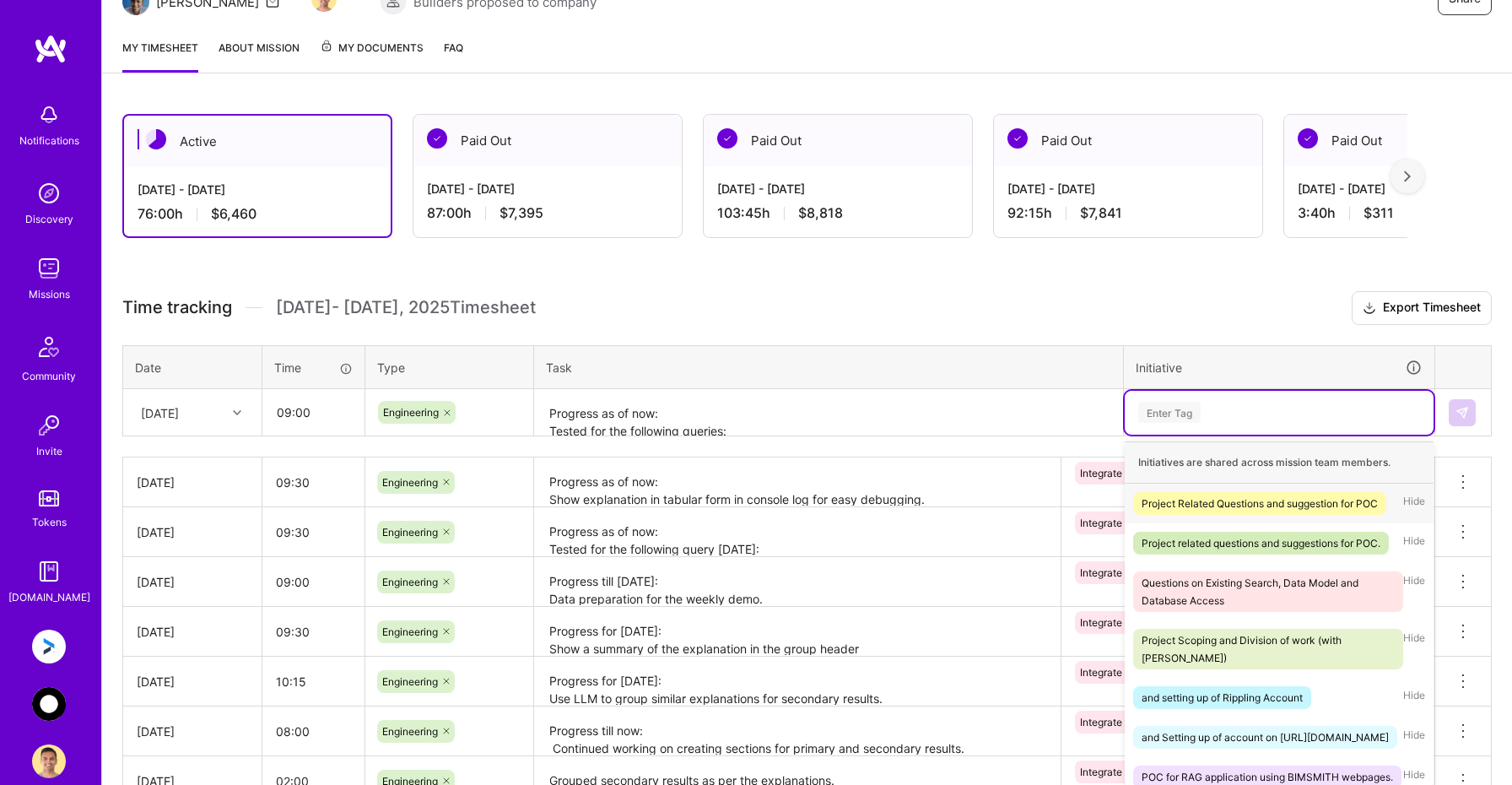
scroll to position [205, 0]
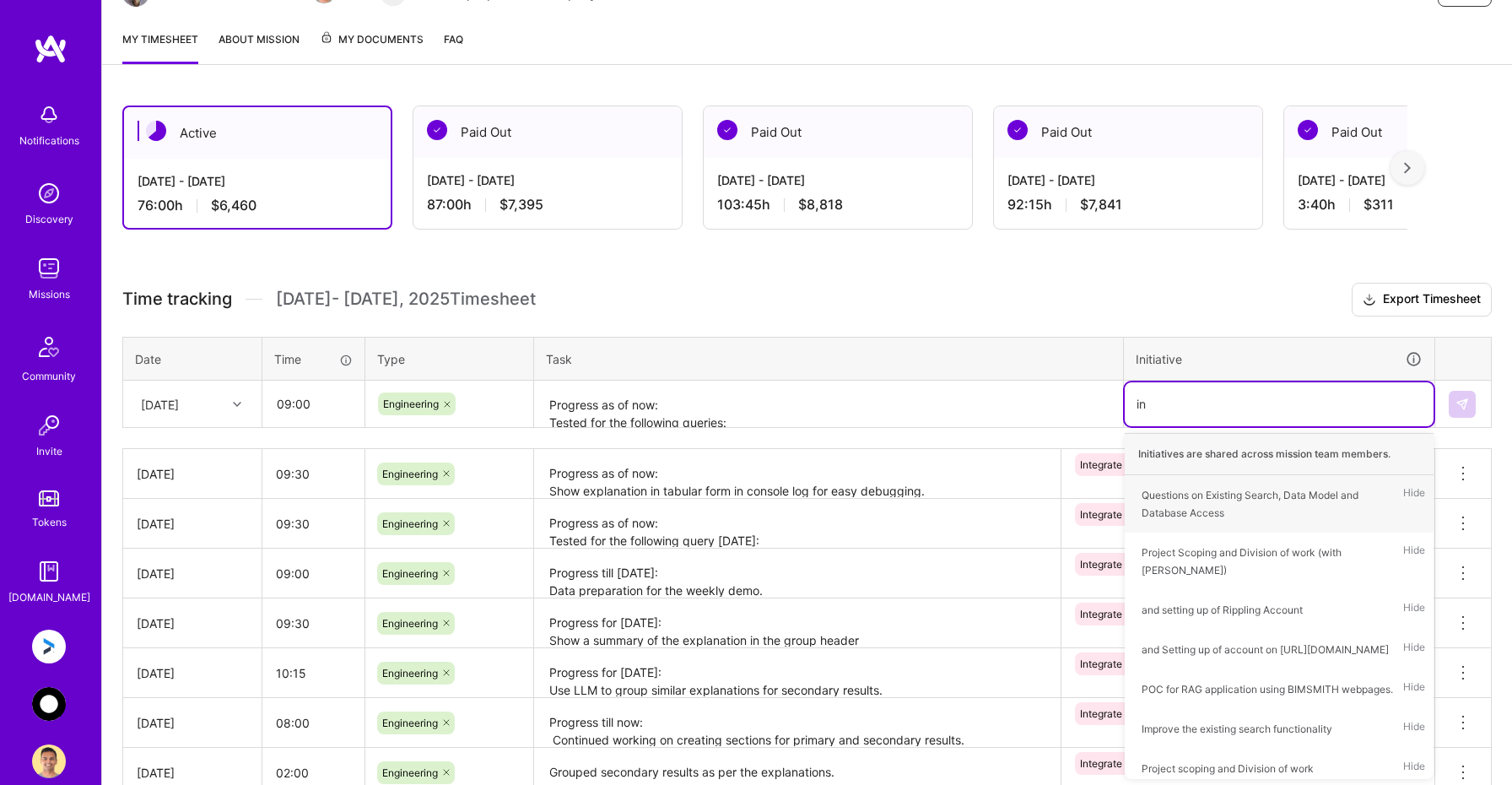
type input "int"
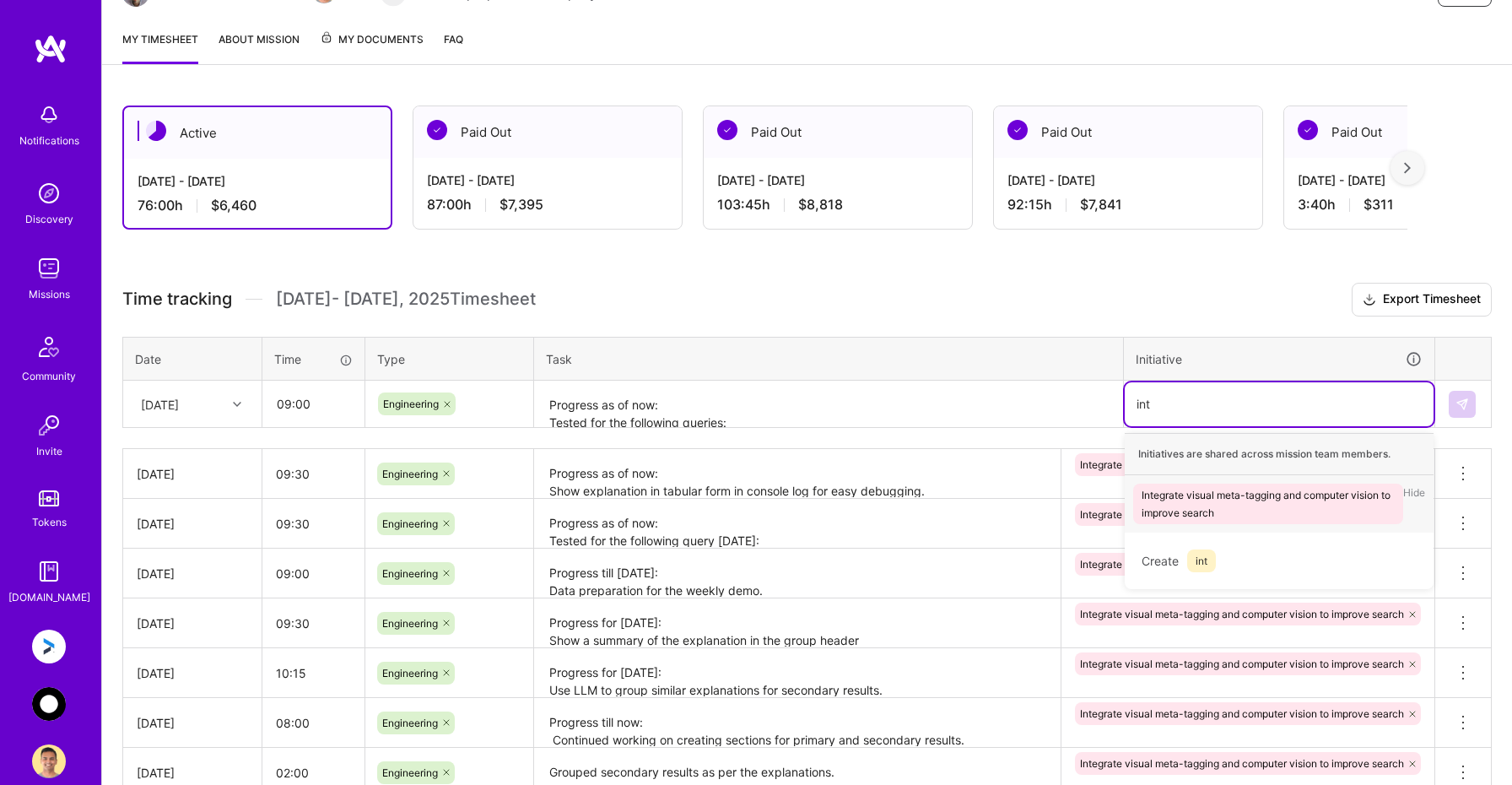
click at [1225, 500] on div "Integrate visual meta-tagging and computer vision to improve search" at bounding box center [1269, 504] width 253 height 35
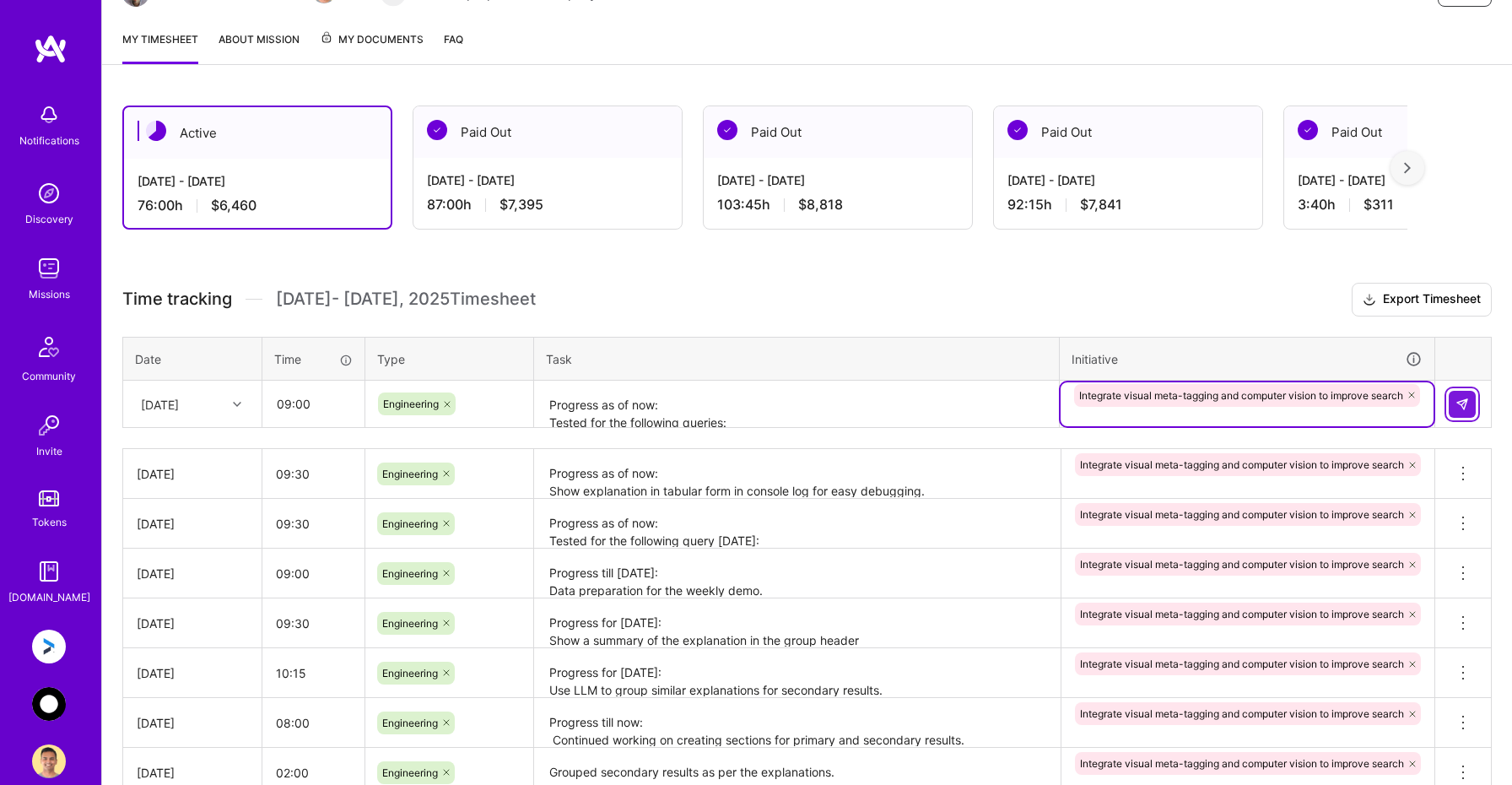
click at [1464, 407] on img at bounding box center [1463, 404] width 13 height 13
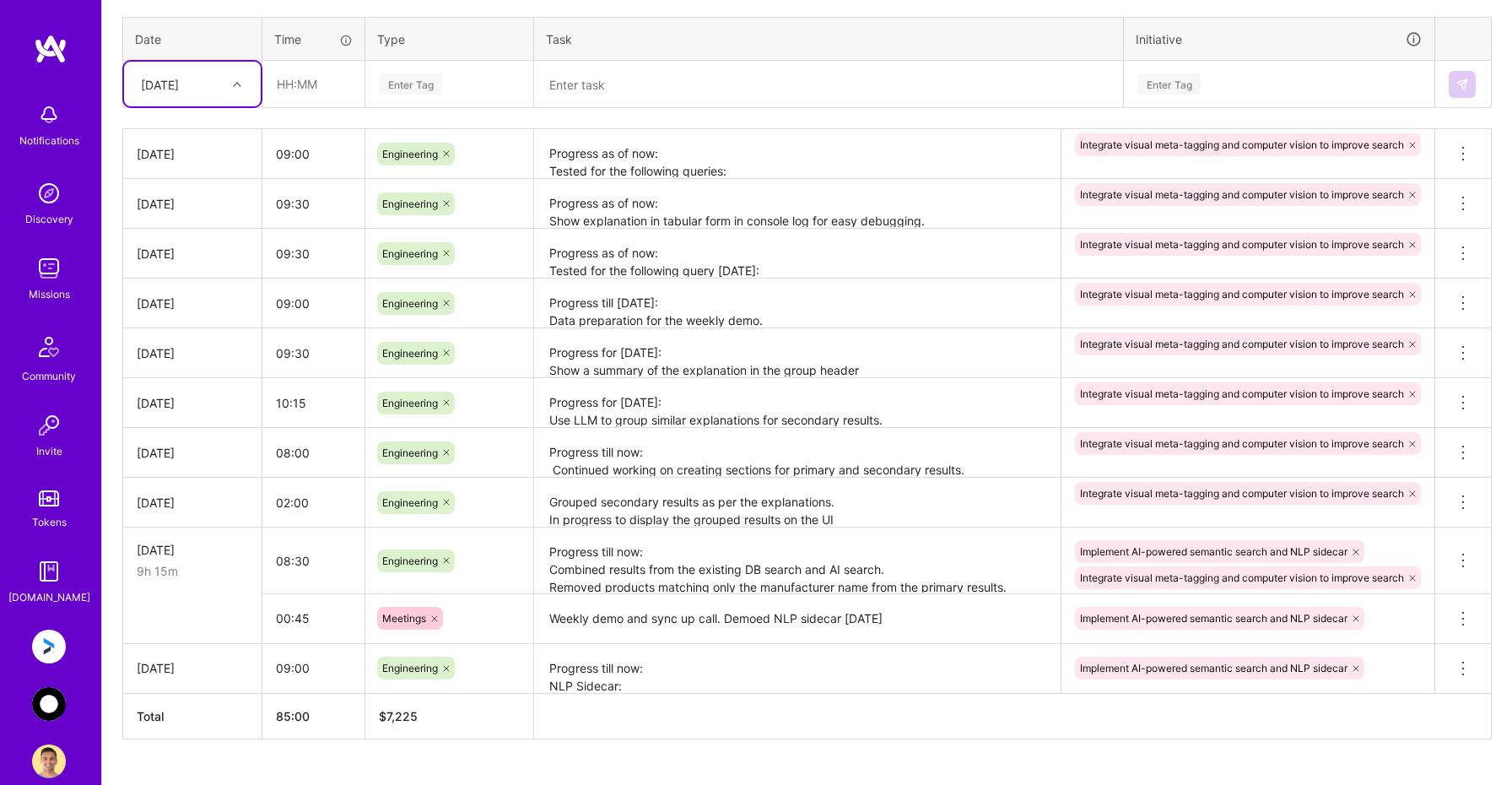
scroll to position [561, 0]
